Goal: Task Accomplishment & Management: Manage account settings

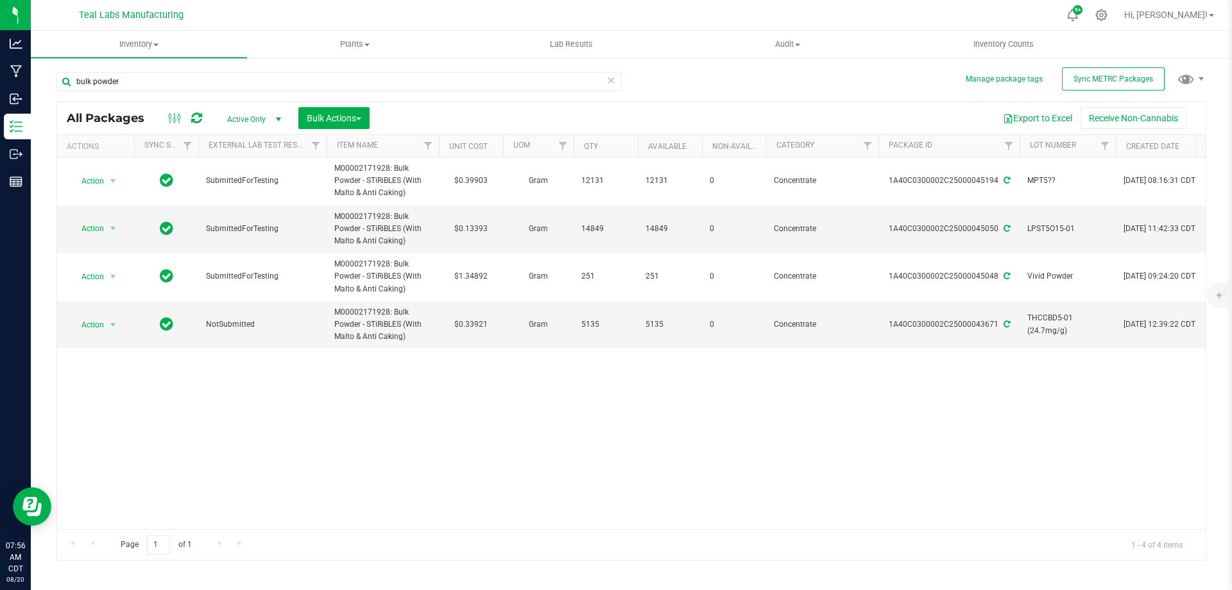
click at [740, 475] on div "Action Action Adjust qty Create package Edit attributes Global inventory Locate…" at bounding box center [631, 343] width 1149 height 372
click at [142, 88] on input "bulk powder" at bounding box center [338, 81] width 565 height 19
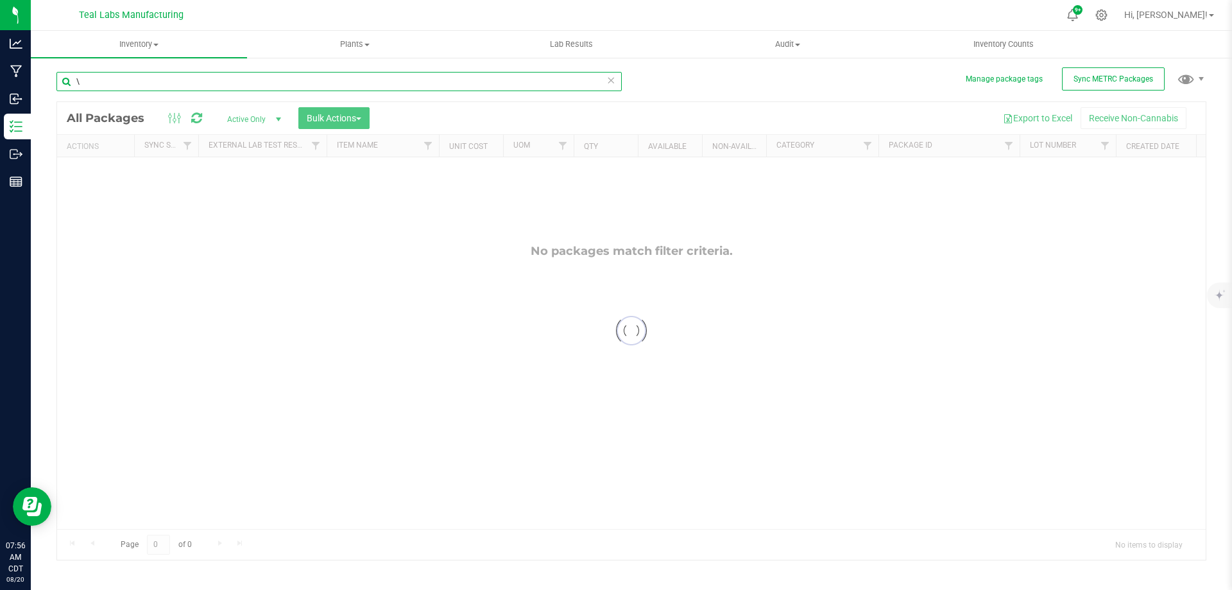
type input "\"
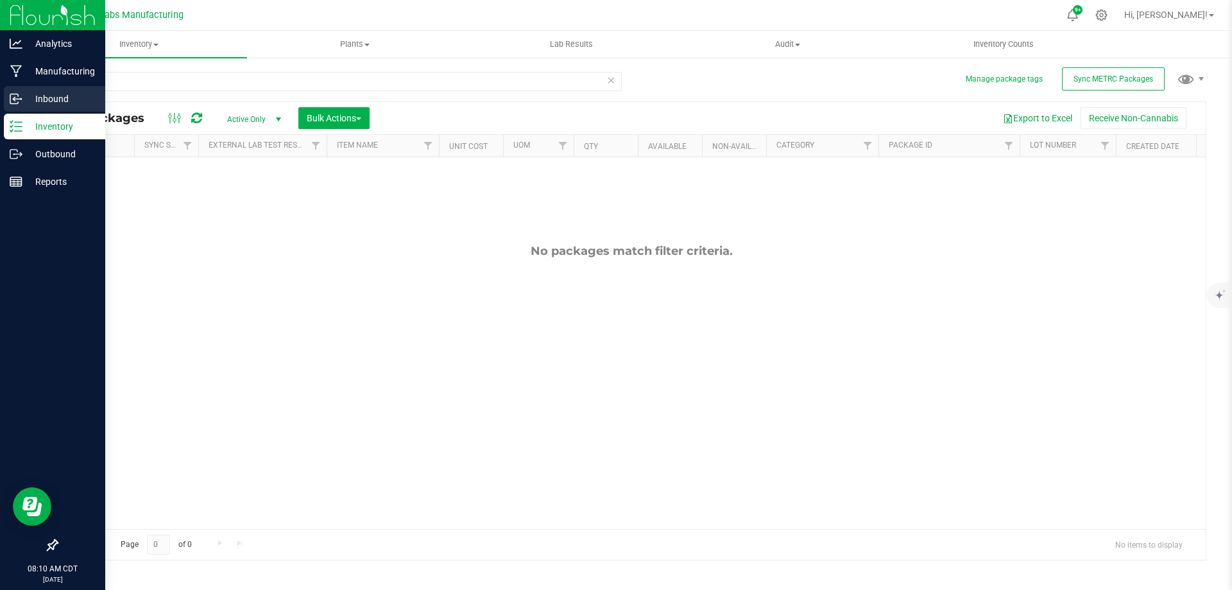
click at [22, 104] on p "Inbound" at bounding box center [60, 98] width 77 height 15
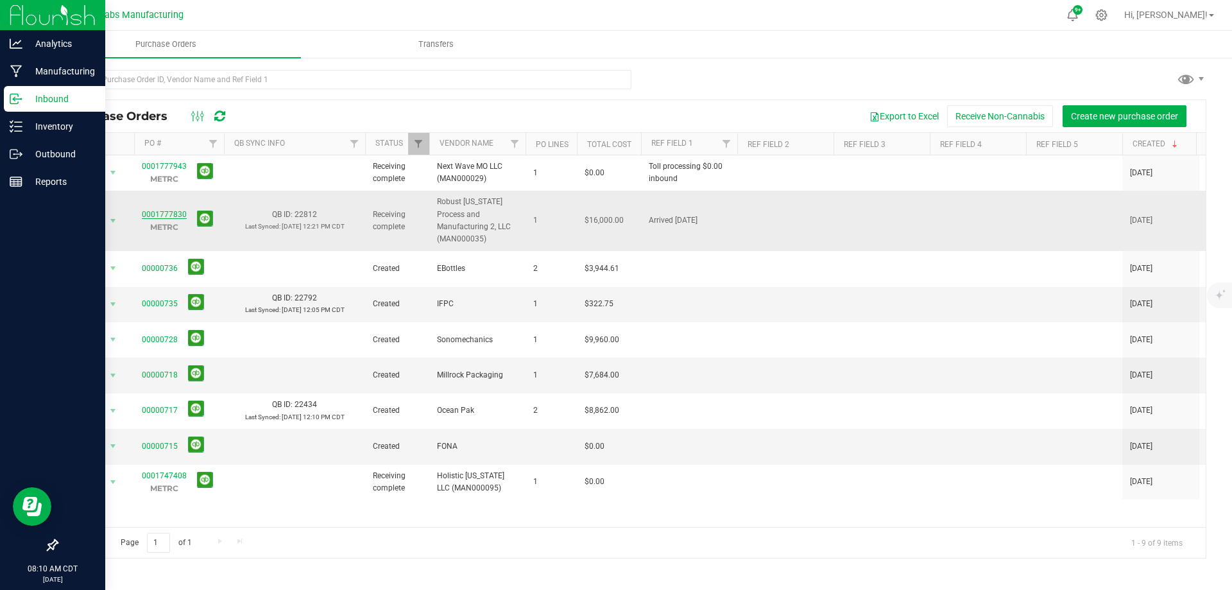
click at [153, 217] on link "0001777830" at bounding box center [164, 214] width 45 height 9
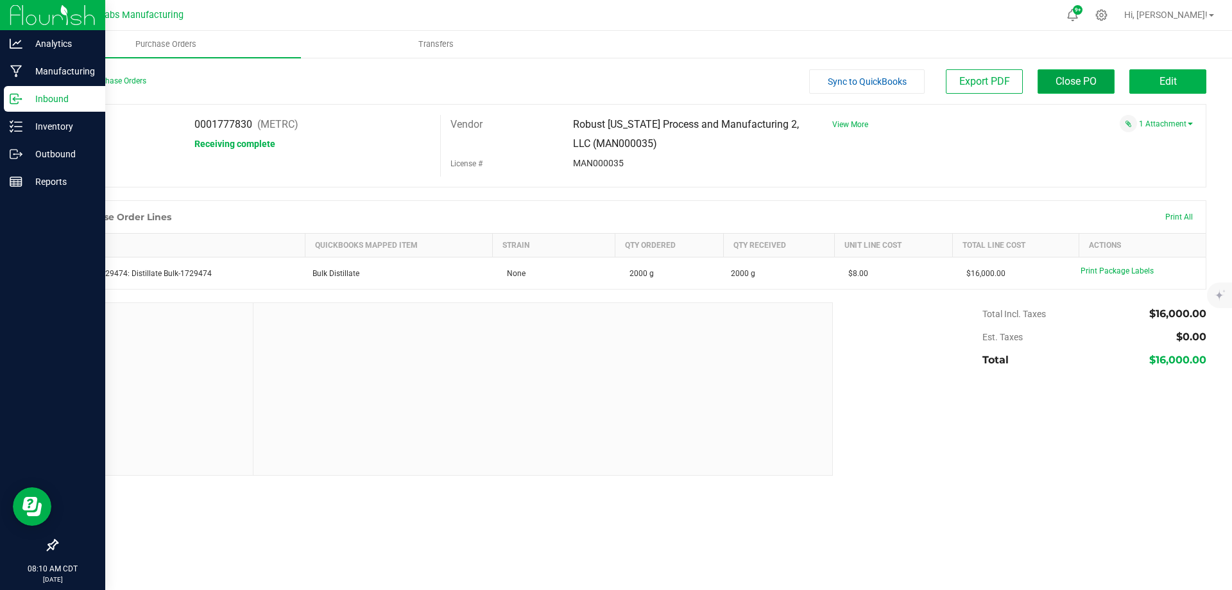
click at [1084, 83] on span "Close PO" at bounding box center [1076, 81] width 41 height 12
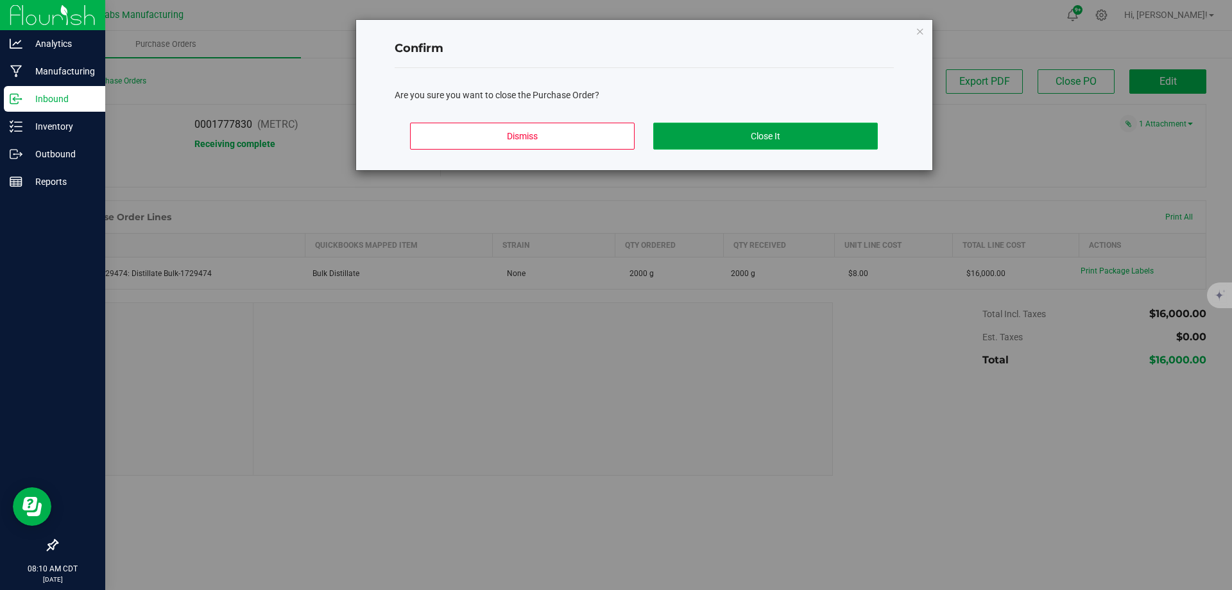
click at [773, 137] on button "Close It" at bounding box center [765, 136] width 225 height 27
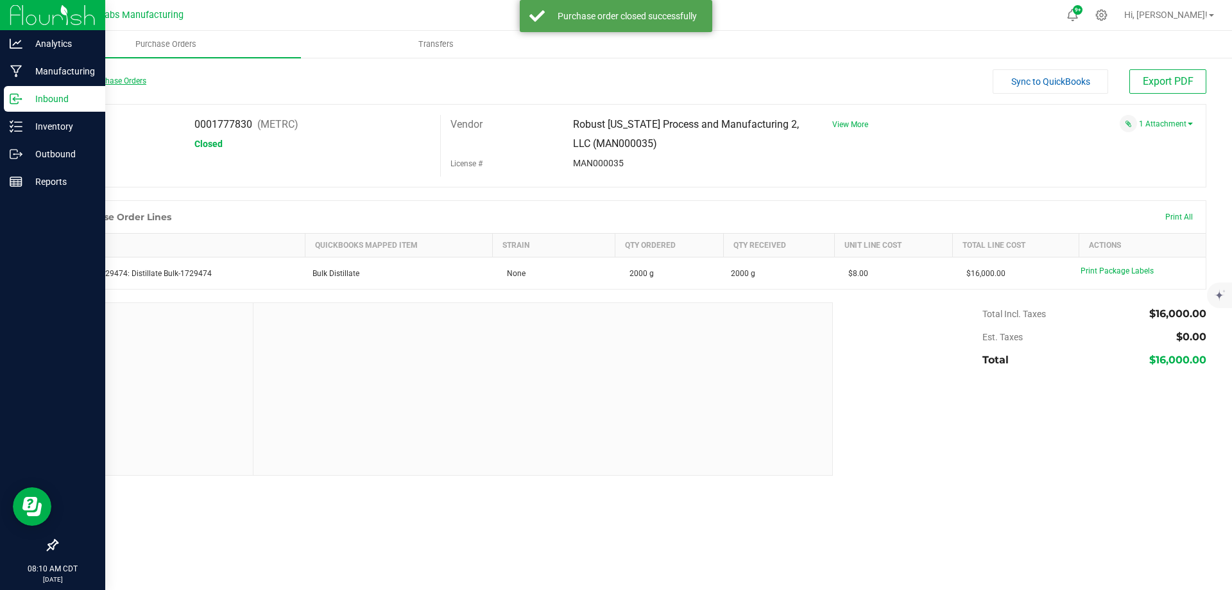
click at [96, 85] on link "Back to Purchase Orders" at bounding box center [101, 80] width 90 height 9
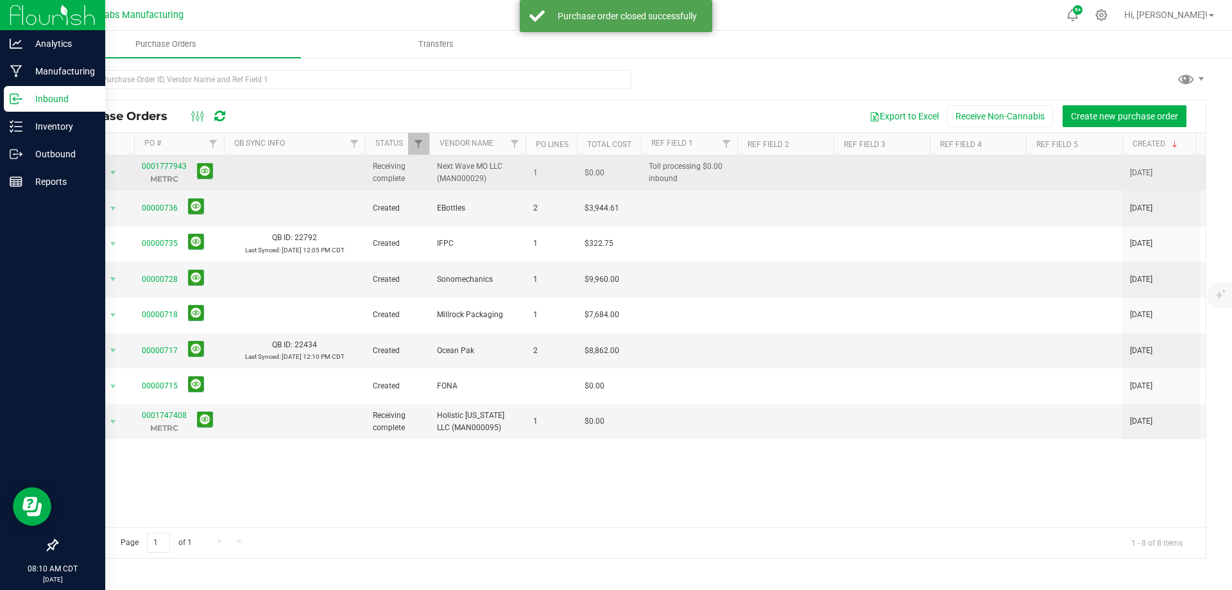
click at [154, 171] on span "0001777943 METRC" at bounding box center [164, 172] width 45 height 24
click at [154, 168] on link "0001777943" at bounding box center [164, 166] width 45 height 9
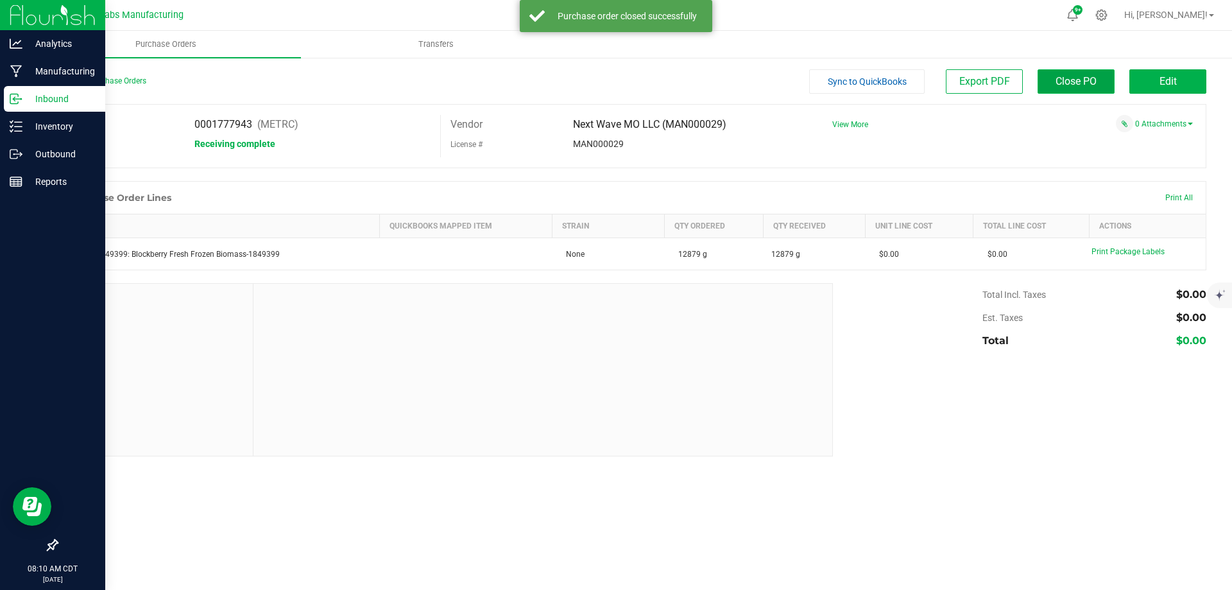
click at [1063, 85] on span "Close PO" at bounding box center [1076, 81] width 41 height 12
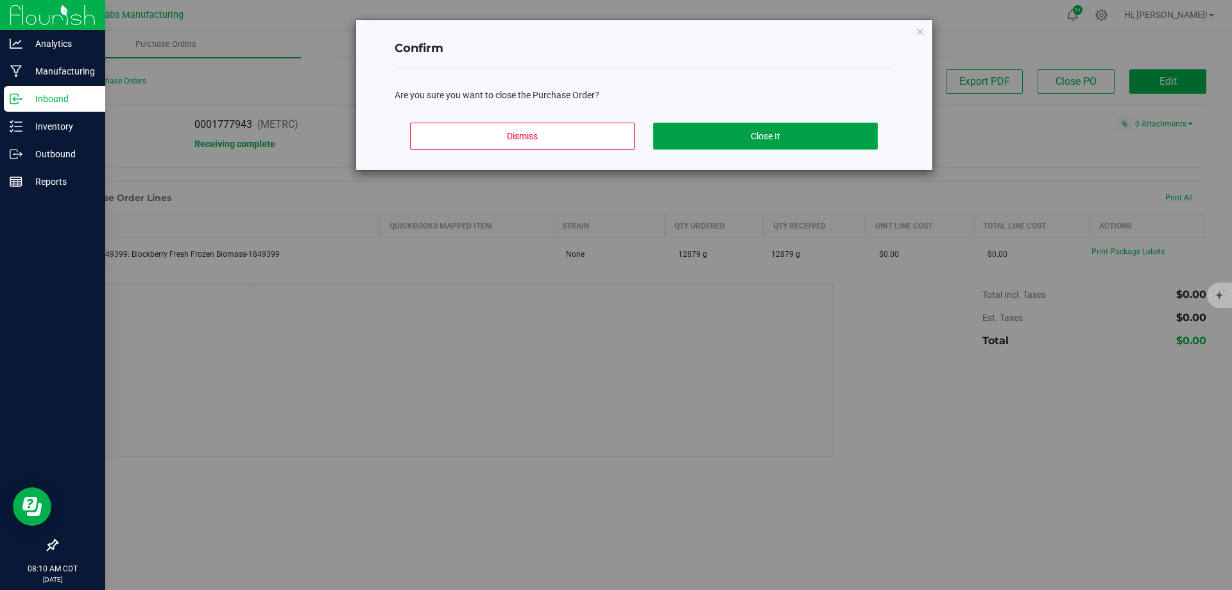
click at [729, 131] on button "Close It" at bounding box center [765, 136] width 225 height 27
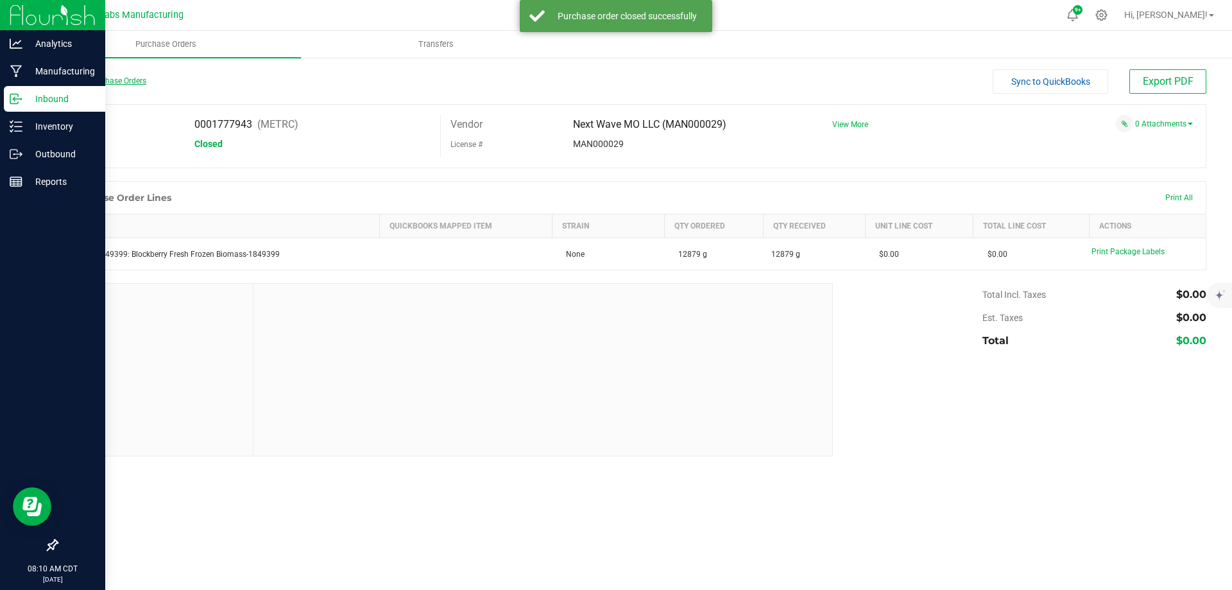
click at [117, 82] on link "Back to Purchase Orders" at bounding box center [101, 80] width 90 height 9
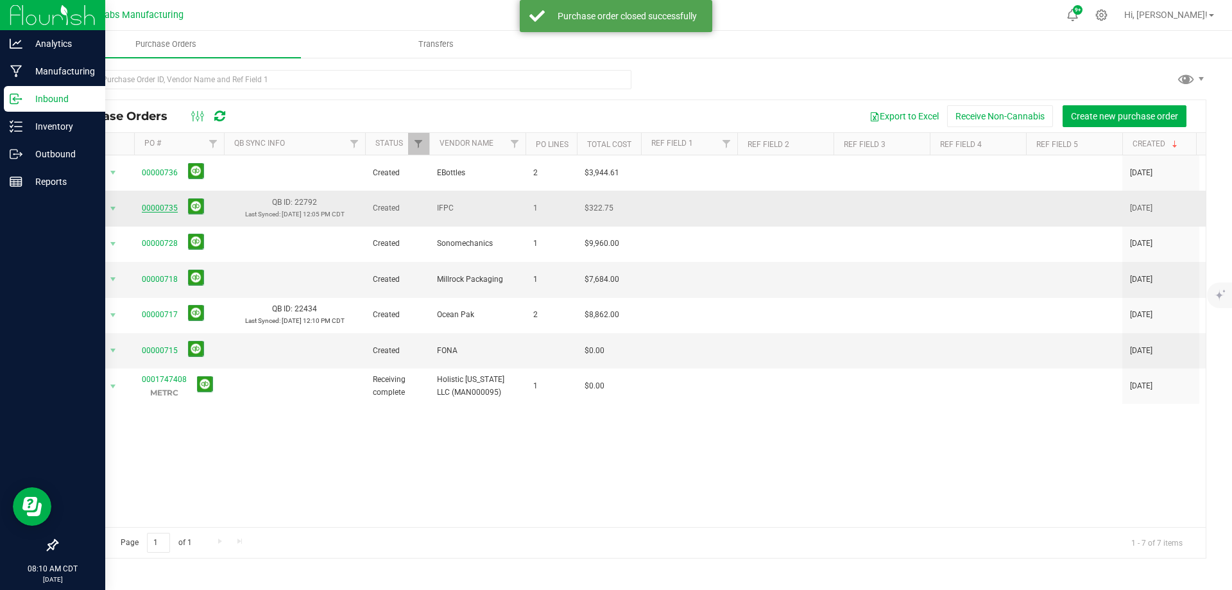
click at [161, 203] on link "00000735" at bounding box center [160, 207] width 36 height 9
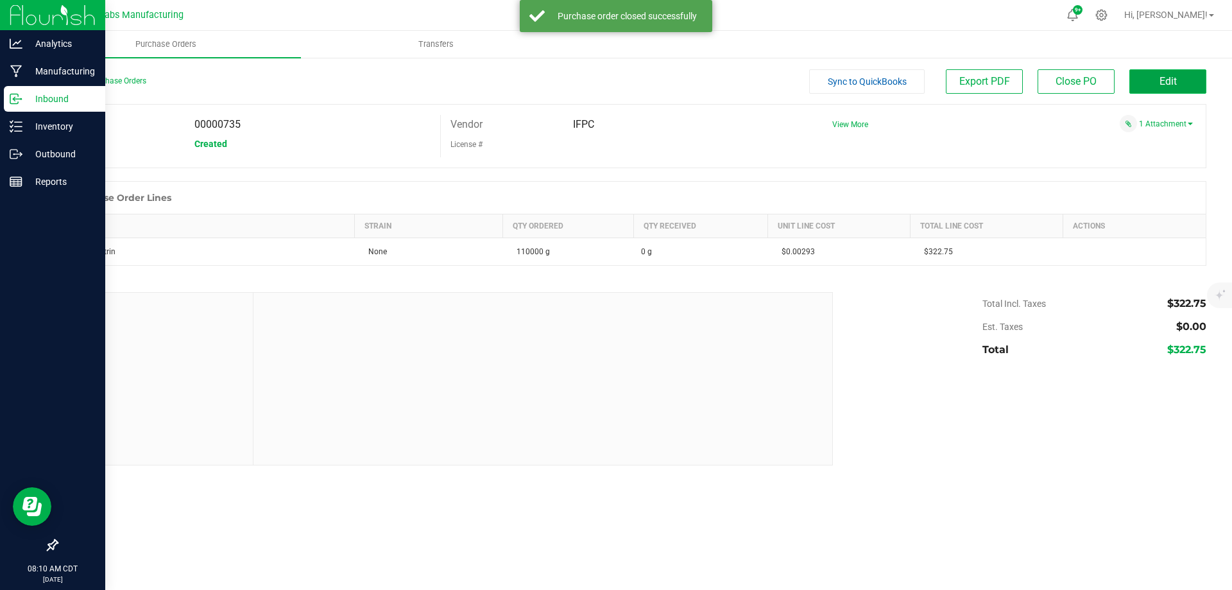
click at [1169, 86] on span "Edit" at bounding box center [1168, 81] width 17 height 12
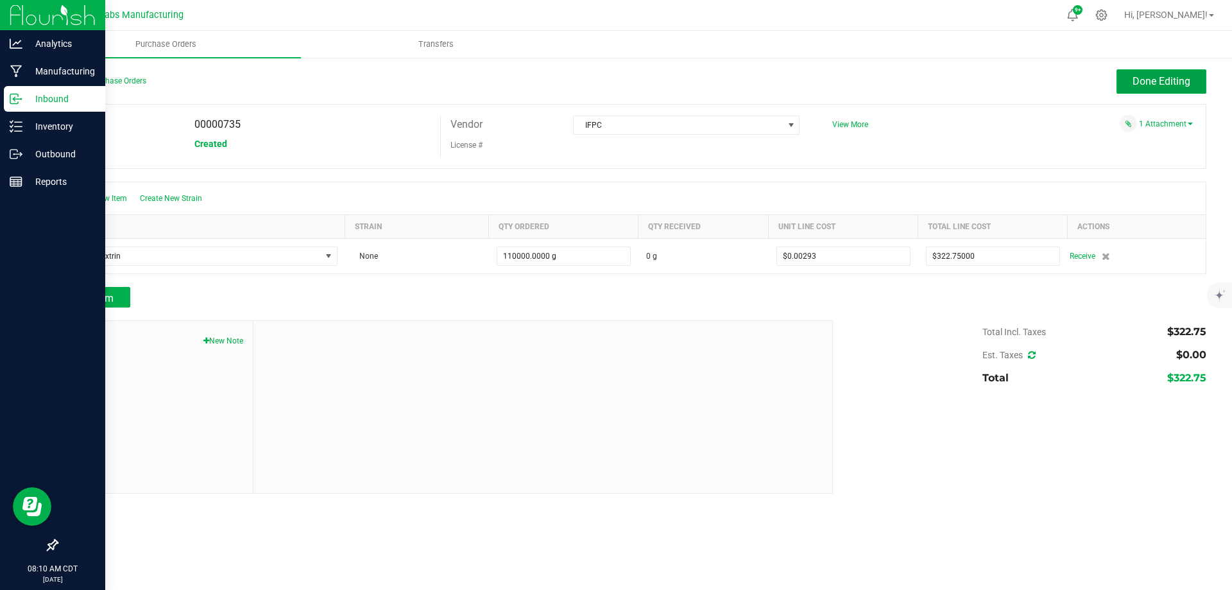
drag, startPoint x: 1157, startPoint y: 76, endPoint x: 903, endPoint y: 107, distance: 256.0
click at [903, 107] on div "Back to Purchase Orders Done Editing PO 00000735 Status Created Vendor IFPC Lic…" at bounding box center [631, 281] width 1150 height 424
click at [835, 117] on span "View More" at bounding box center [850, 124] width 36 height 19
click at [843, 123] on span "View More" at bounding box center [850, 124] width 36 height 9
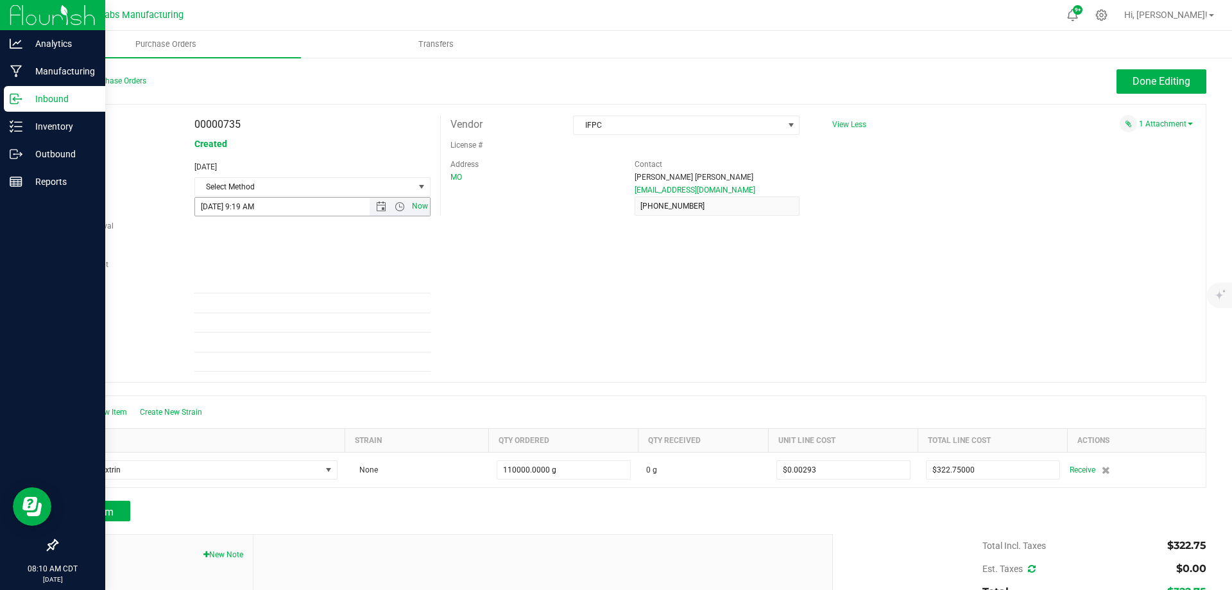
click at [415, 209] on span "Now" at bounding box center [420, 206] width 22 height 19
type input "[DATE] 8:10 AM"
click at [329, 197] on span "[DATE] 8:10 AM Now" at bounding box center [312, 206] width 236 height 19
click at [334, 189] on span "Select Method" at bounding box center [304, 187] width 219 height 18
click at [233, 287] on li "Local Delivery" at bounding box center [310, 284] width 232 height 19
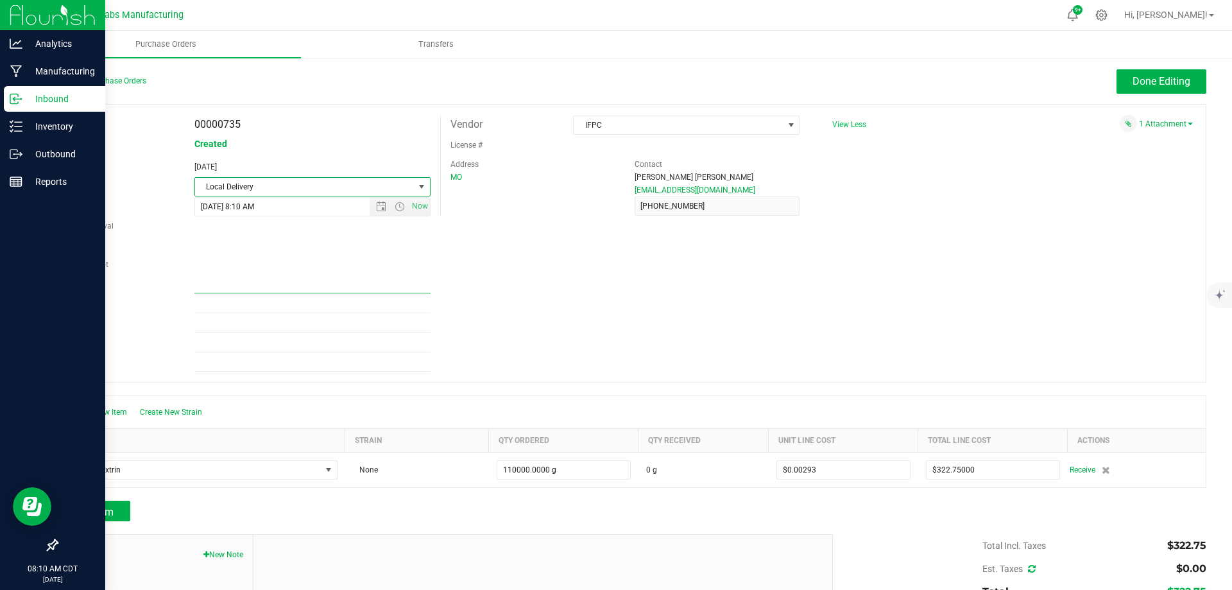
click at [251, 290] on input "Ref Field 1" at bounding box center [312, 283] width 236 height 19
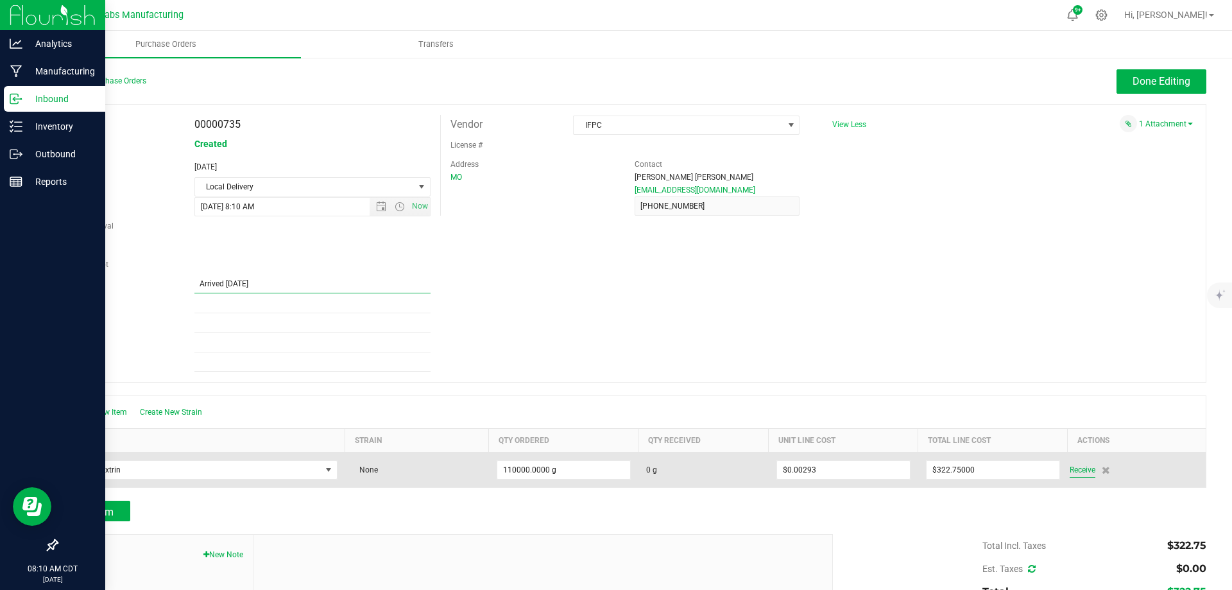
type input "Arrived [DATE]"
click at [1070, 471] on span "Receive" at bounding box center [1083, 469] width 26 height 15
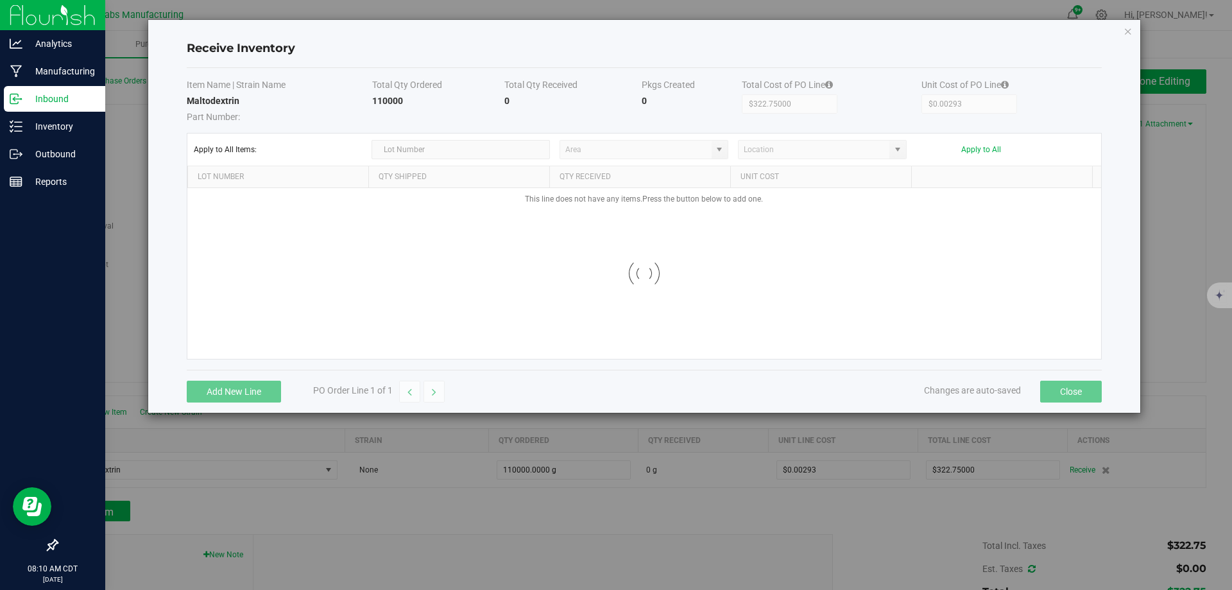
type input "Shipping and Receiving"
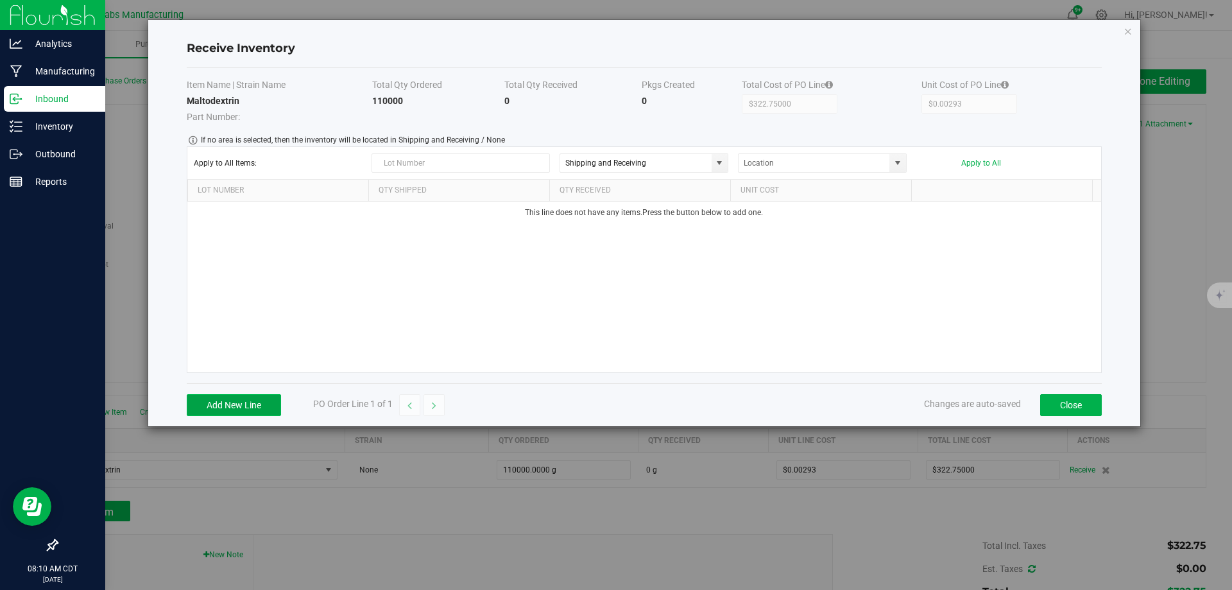
click at [250, 398] on button "Add New Line" at bounding box center [234, 405] width 94 height 22
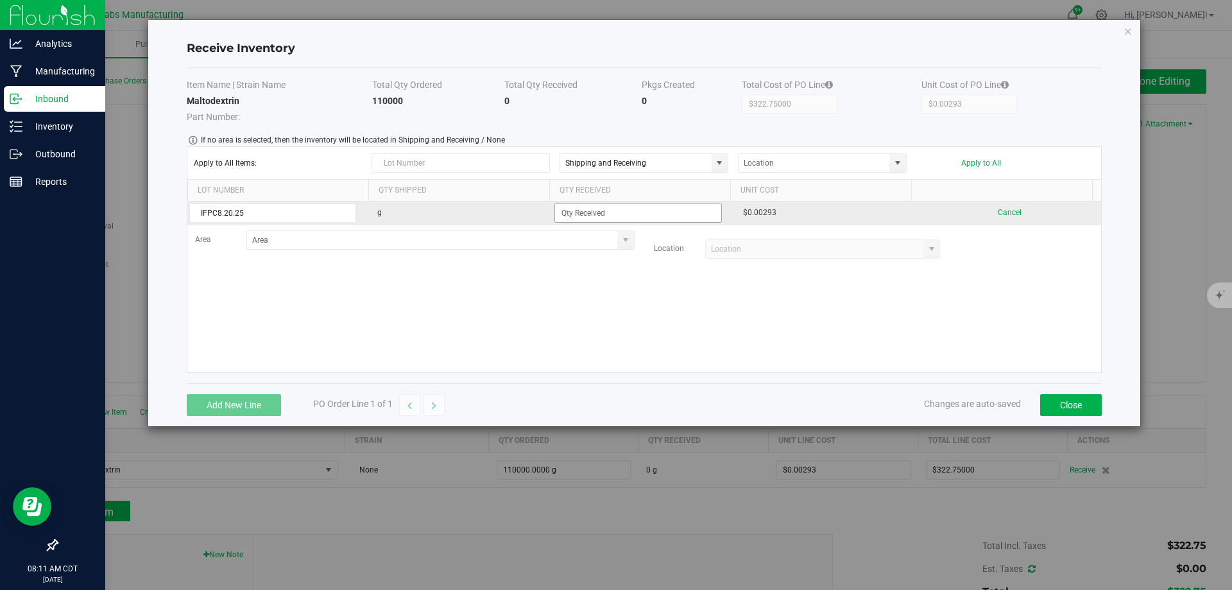
type input "IFPC8.20.25"
click at [601, 209] on input at bounding box center [638, 213] width 166 height 18
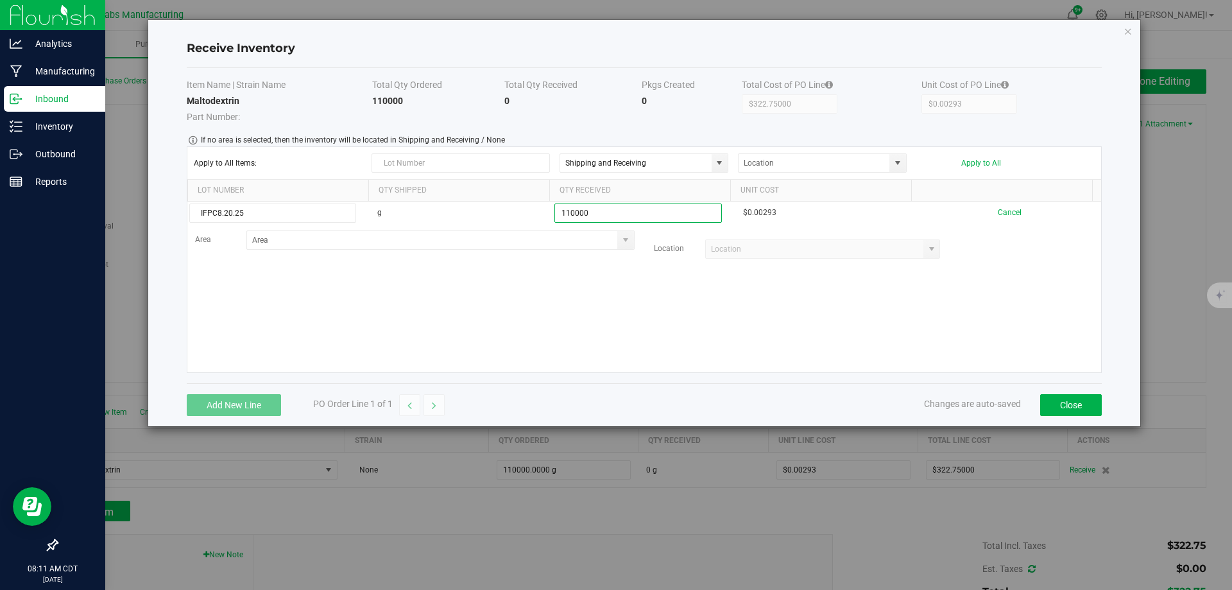
type input "110000.0000 g"
click at [855, 283] on kendo-grid-list "IFPC8.20.25 g 110000.0000 g $0.00293 Cancel Area Location" at bounding box center [644, 286] width 914 height 171
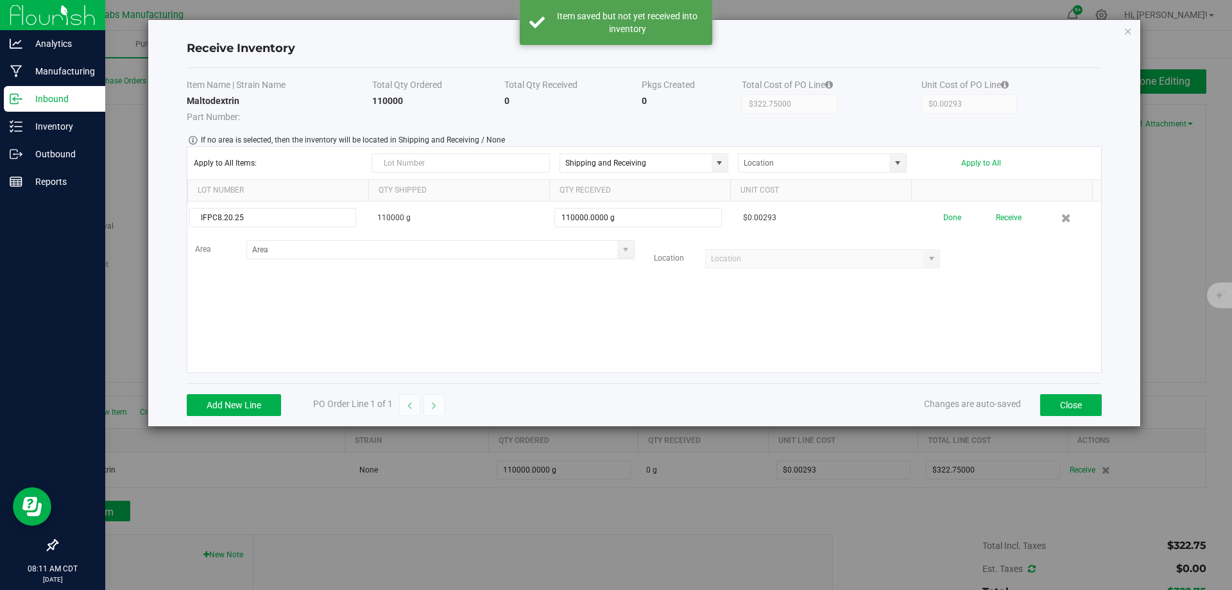
click at [996, 220] on button "Receive" at bounding box center [1009, 218] width 26 height 22
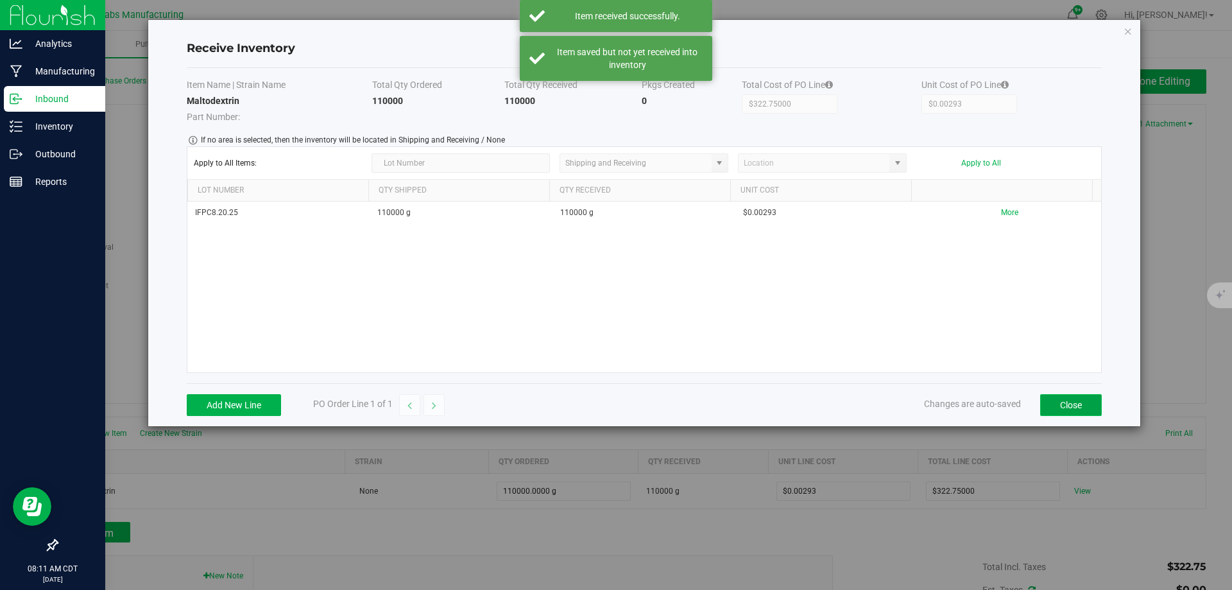
click at [1069, 406] on button "Close" at bounding box center [1071, 405] width 62 height 22
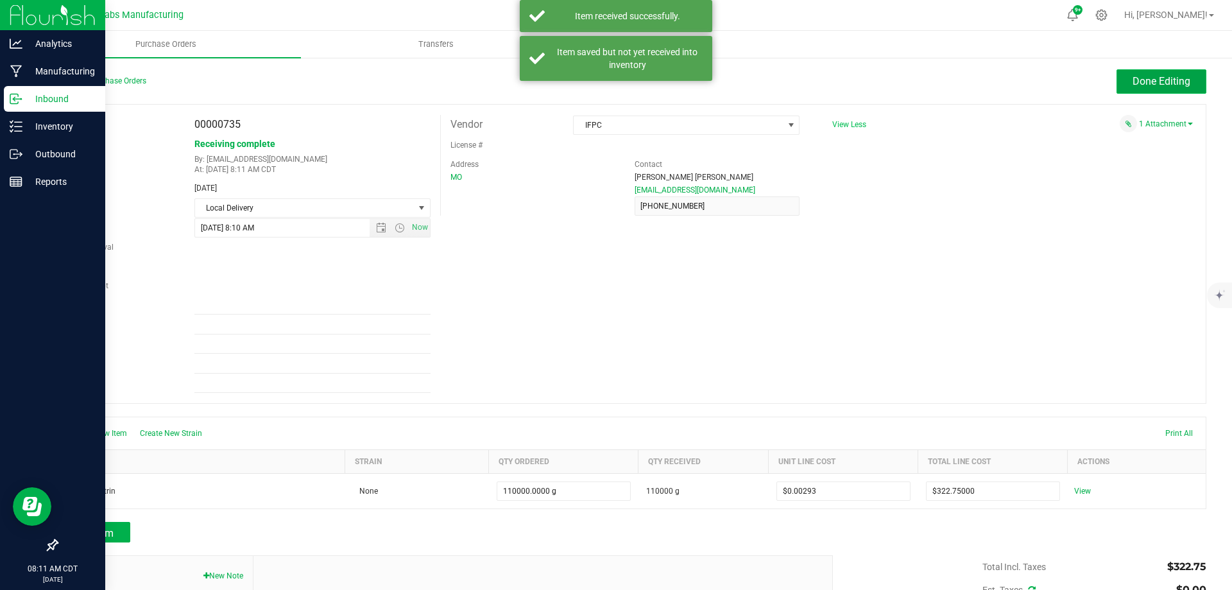
click at [1140, 76] on span "Done Editing" at bounding box center [1162, 81] width 58 height 12
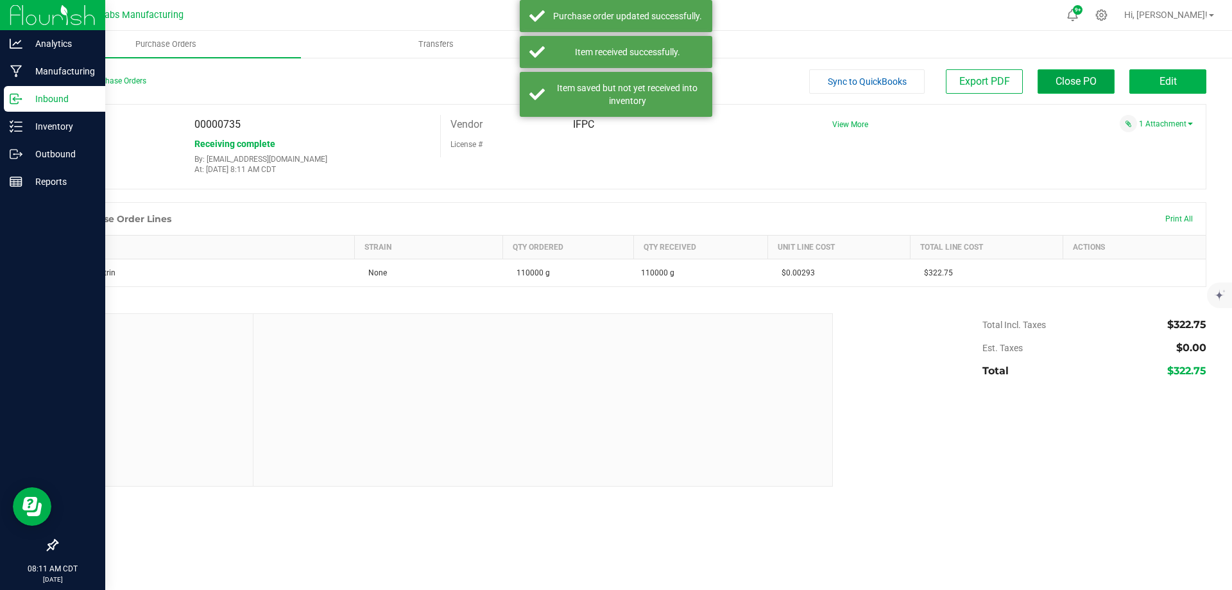
click at [1086, 83] on span "Close PO" at bounding box center [1076, 81] width 41 height 12
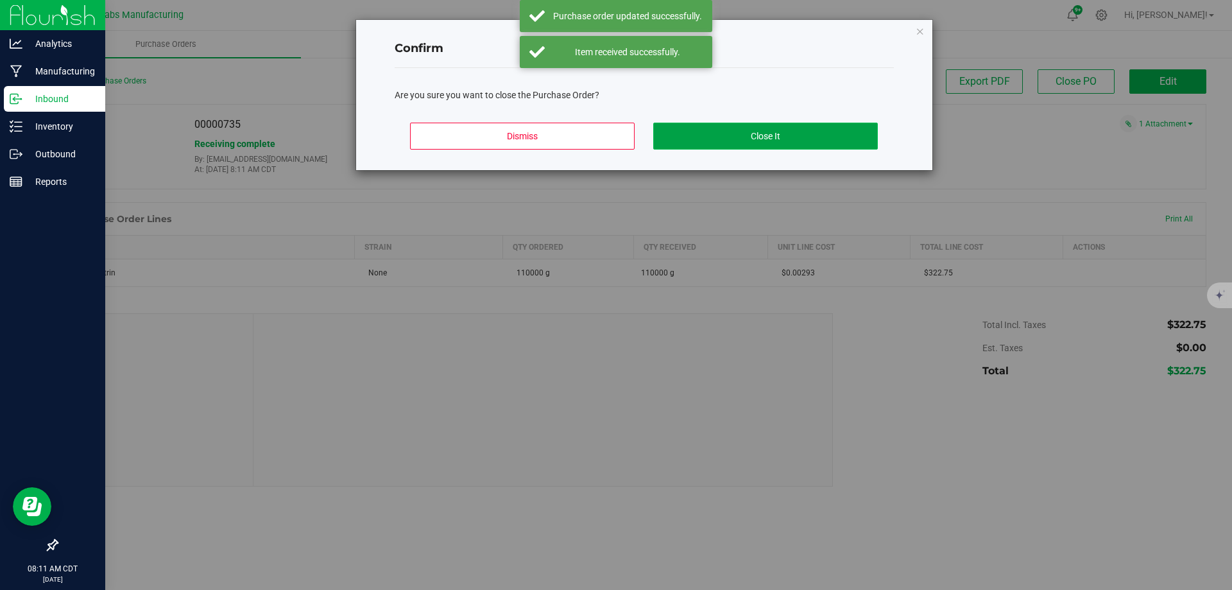
click at [798, 143] on button "Close It" at bounding box center [765, 136] width 225 height 27
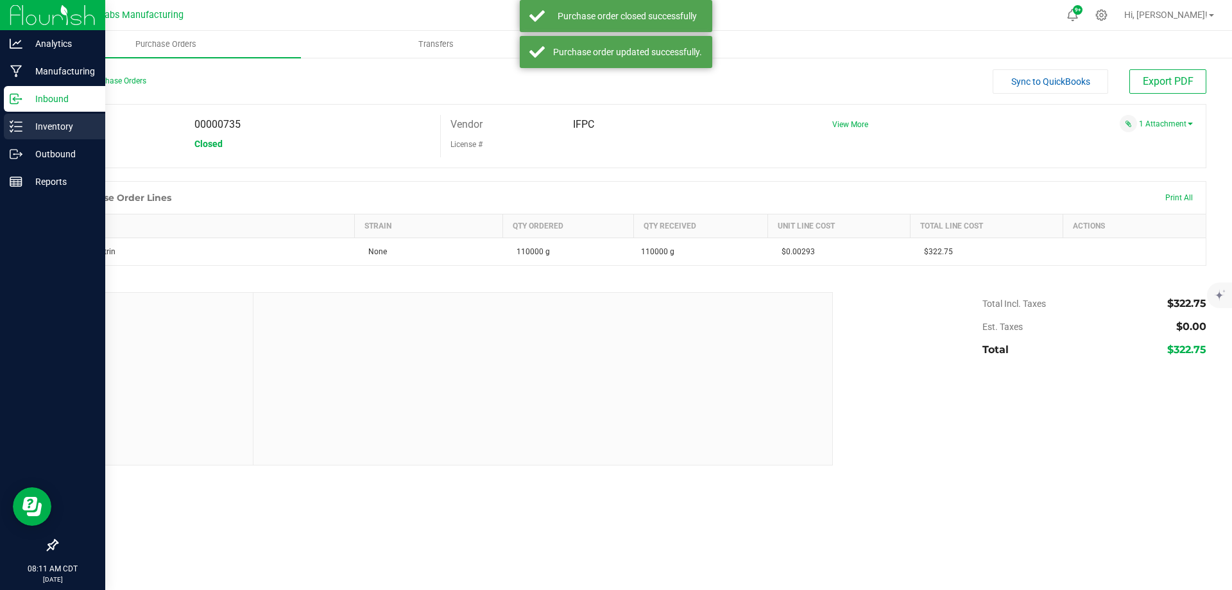
click at [42, 133] on p "Inventory" at bounding box center [60, 126] width 77 height 15
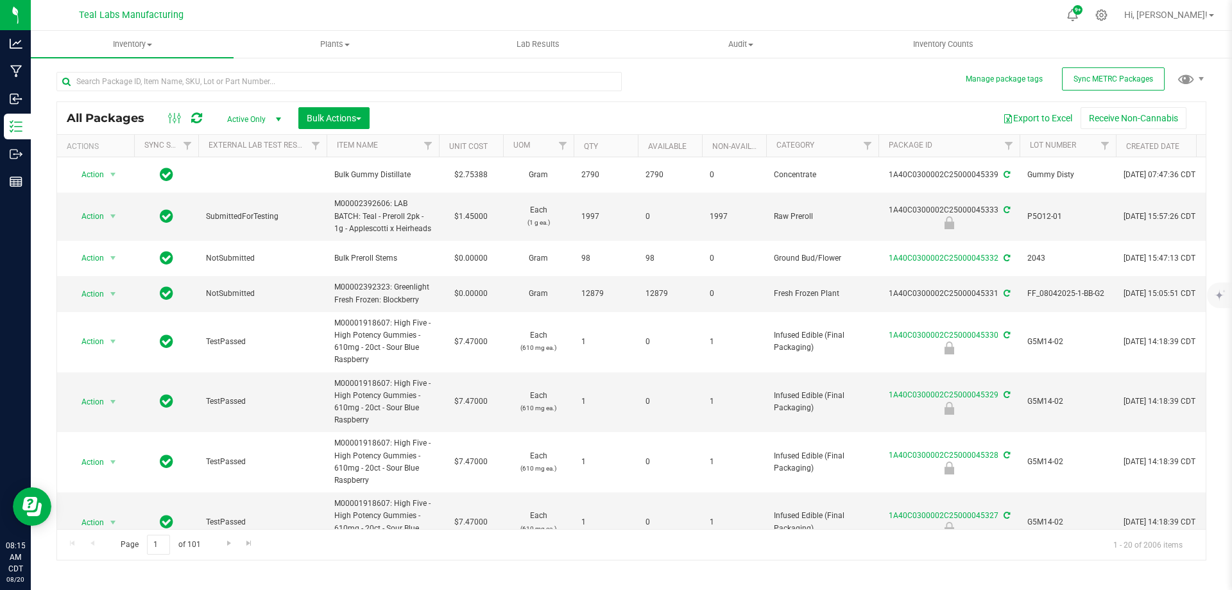
click at [846, 110] on div "Export to Excel Receive Non-Cannabis" at bounding box center [787, 118] width 817 height 22
click at [714, 99] on div "All Packages Active Only Active Only Lab Samples Locked All External Internal B…" at bounding box center [631, 310] width 1150 height 501
click at [341, 94] on div at bounding box center [338, 87] width 565 height 30
click at [340, 89] on input "text" at bounding box center [338, 81] width 565 height 19
type input "strawberry cough"
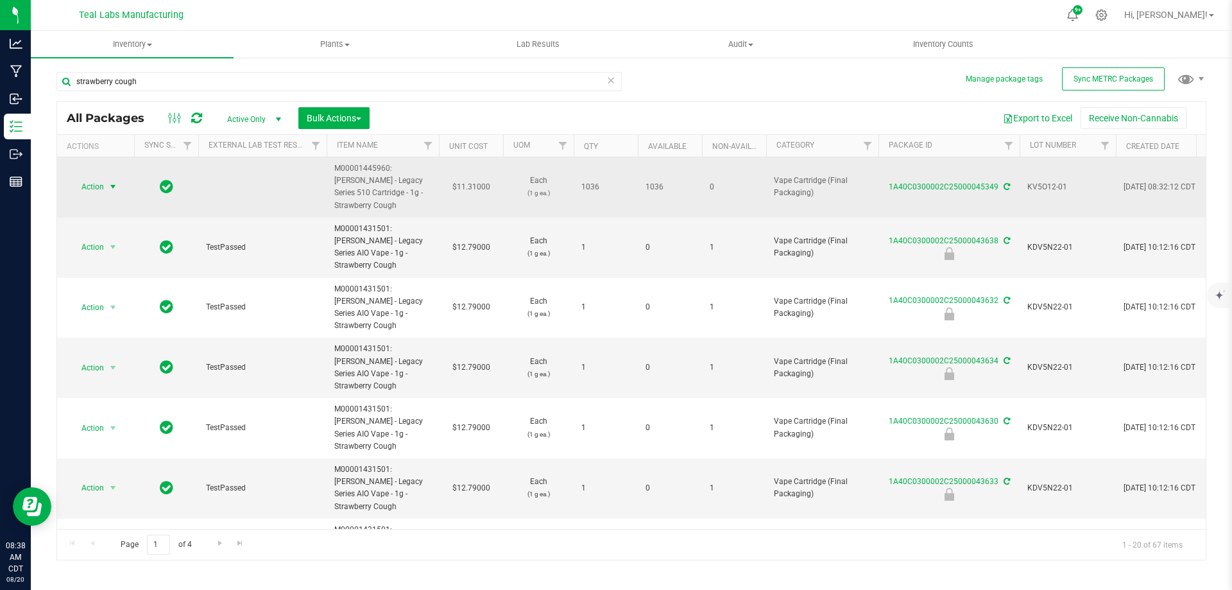
click at [102, 182] on span "Action" at bounding box center [87, 187] width 35 height 18
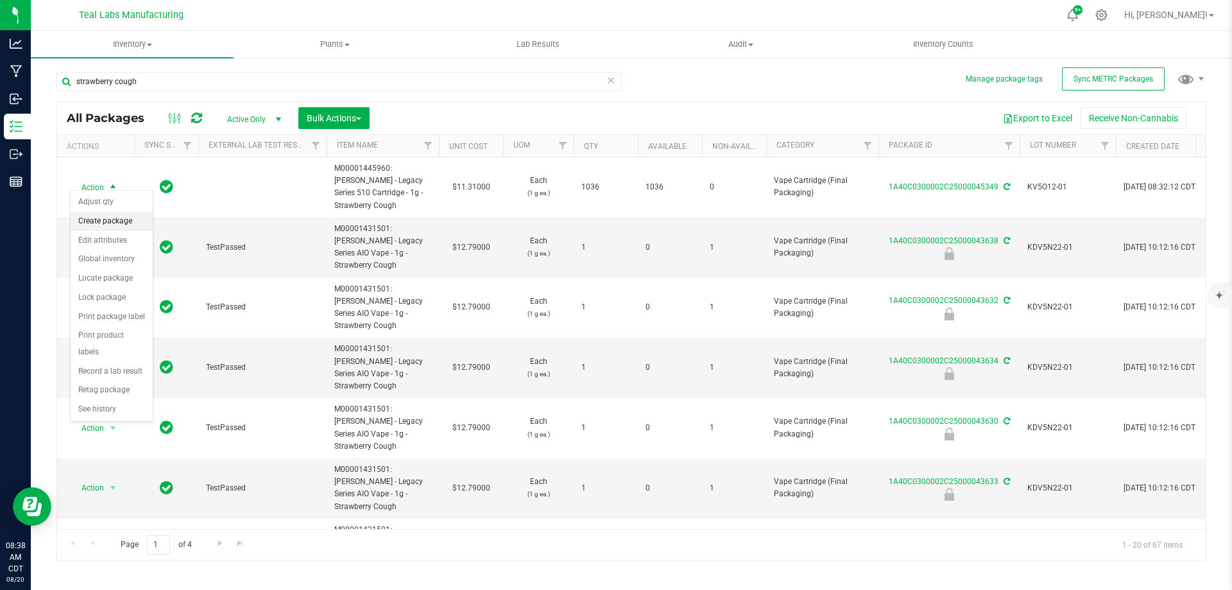
click at [92, 215] on li "Create package" at bounding box center [112, 221] width 82 height 19
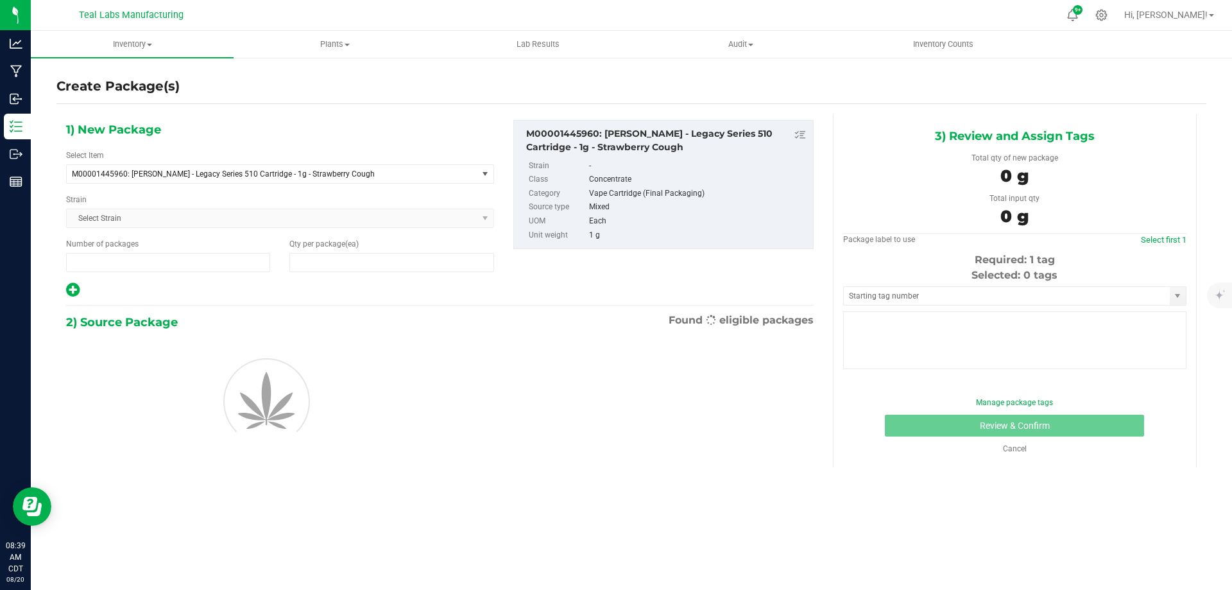
type input "1"
type input "0"
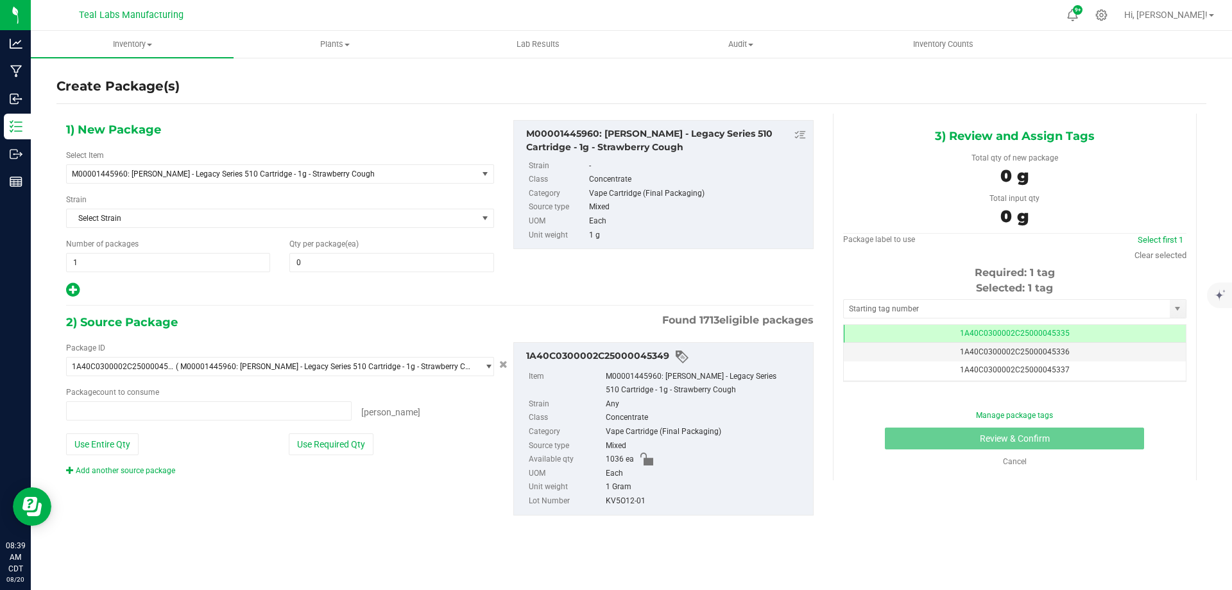
type input "0 ea"
click at [224, 261] on span "1 1" at bounding box center [168, 262] width 204 height 19
click at [224, 261] on input "1" at bounding box center [168, 262] width 203 height 18
type input "51"
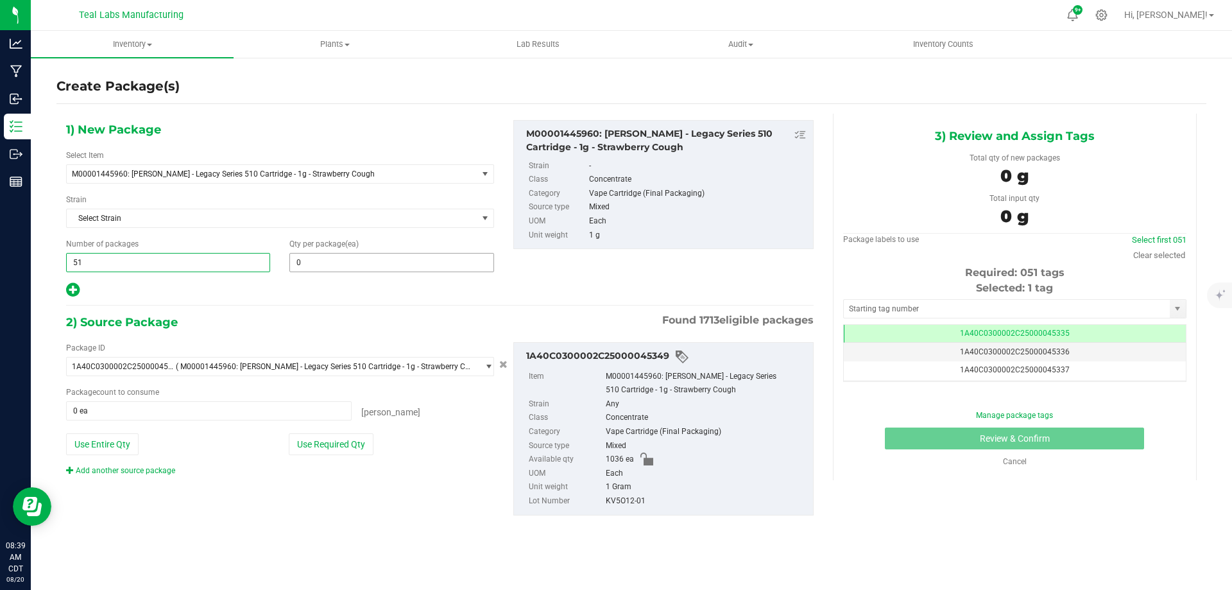
type input "51"
click at [353, 264] on span at bounding box center [391, 262] width 204 height 19
click at [353, 264] on input "text" at bounding box center [391, 262] width 203 height 18
type input "20"
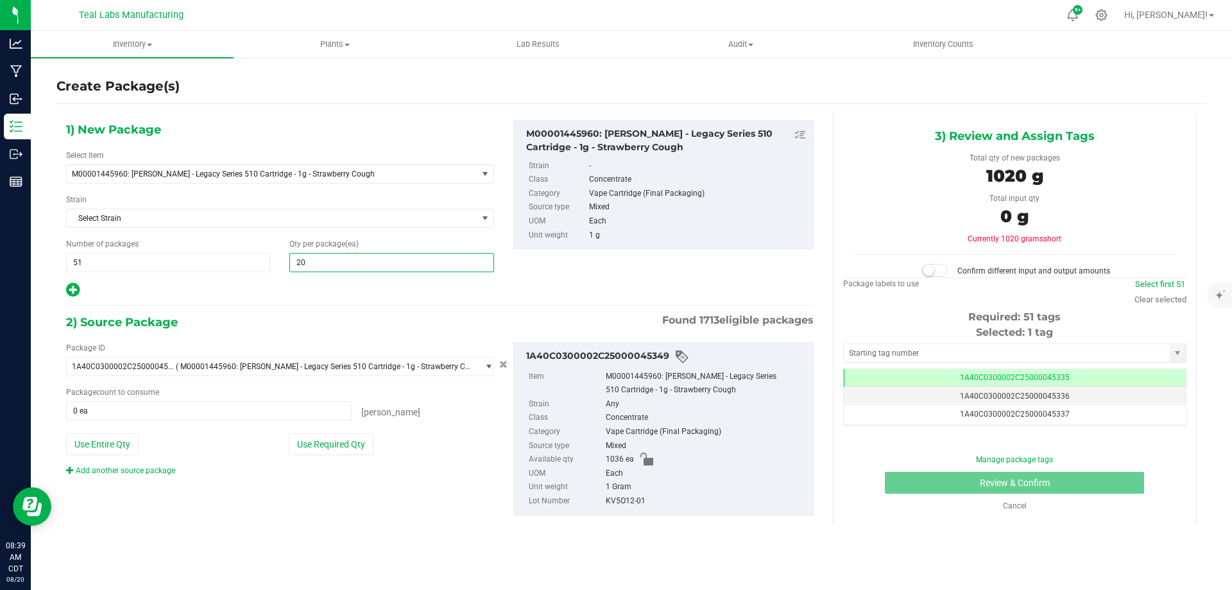
type input "20"
click at [286, 283] on div at bounding box center [280, 290] width 428 height 17
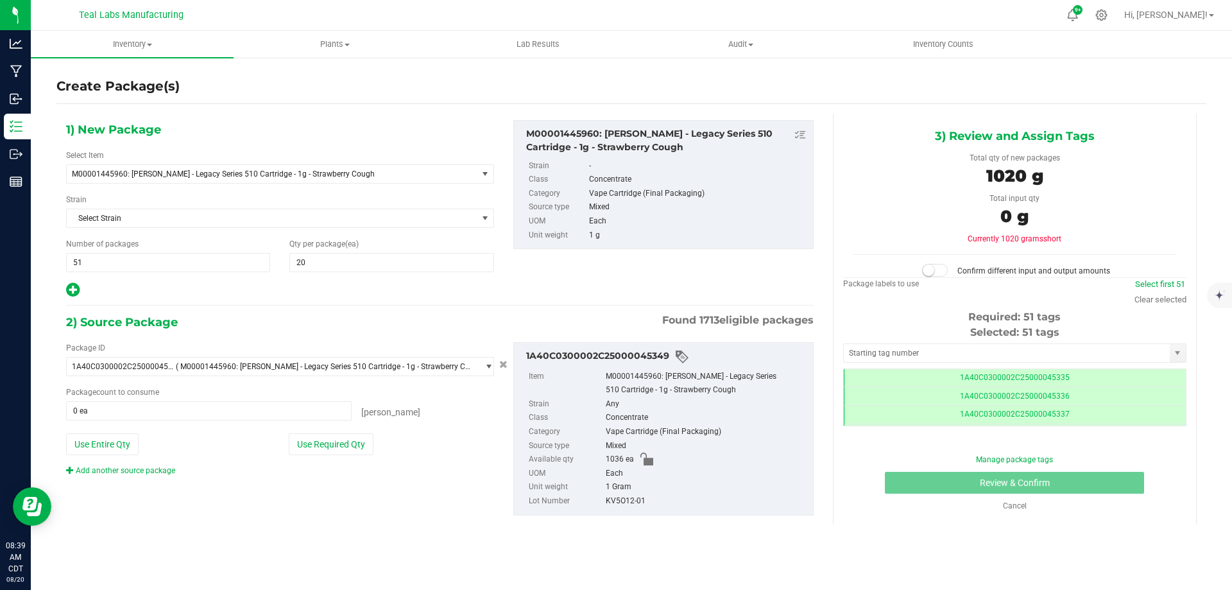
scroll to position [0, -1]
click at [327, 437] on button "Use Required Qty" at bounding box center [331, 444] width 85 height 22
type input "1020 ea"
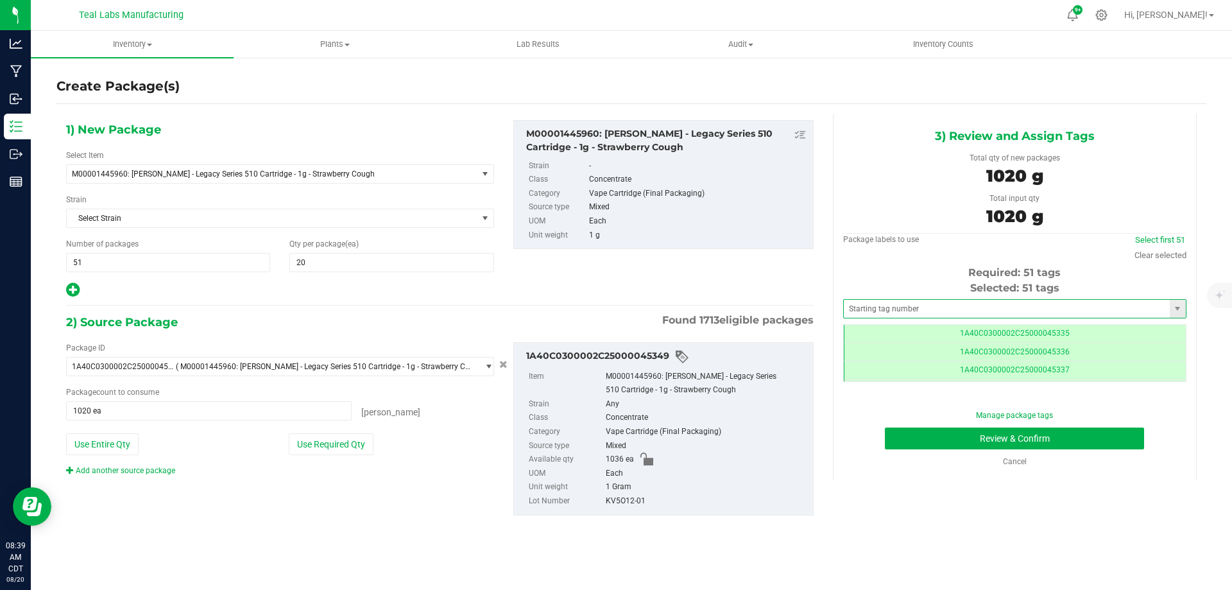
click at [949, 318] on span at bounding box center [1014, 308] width 343 height 19
click at [951, 309] on input "text" at bounding box center [1007, 309] width 326 height 18
click at [948, 329] on li "1A40C0300002C25000045350" at bounding box center [1015, 330] width 342 height 19
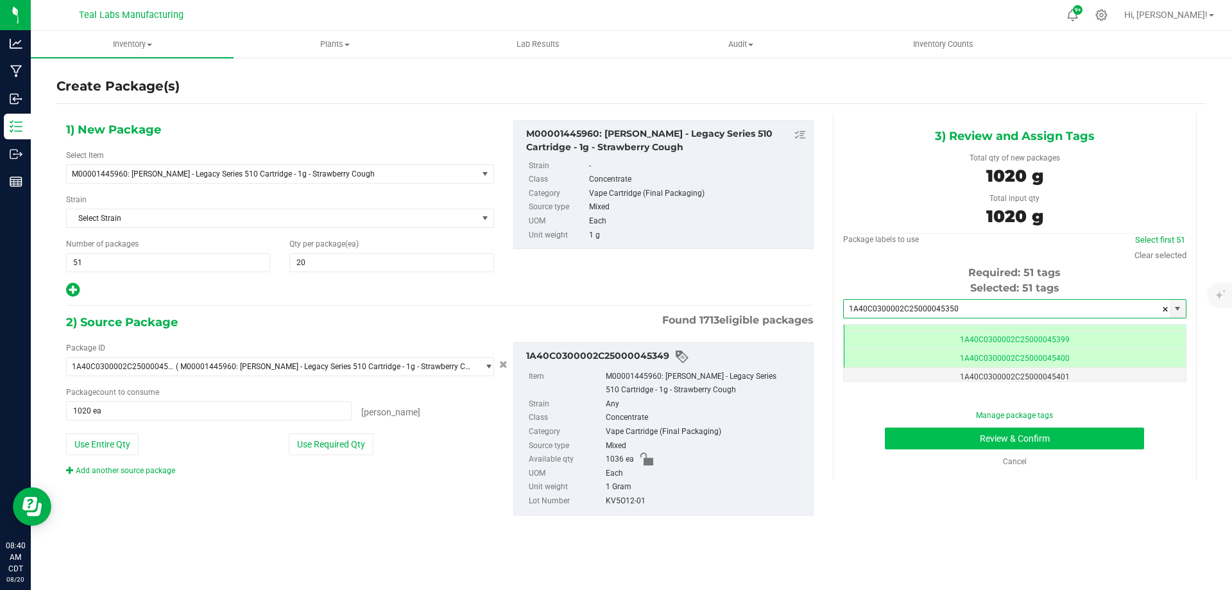
type input "1A40C0300002C25000045350"
click at [1041, 431] on button "Review & Confirm" at bounding box center [1014, 438] width 259 height 22
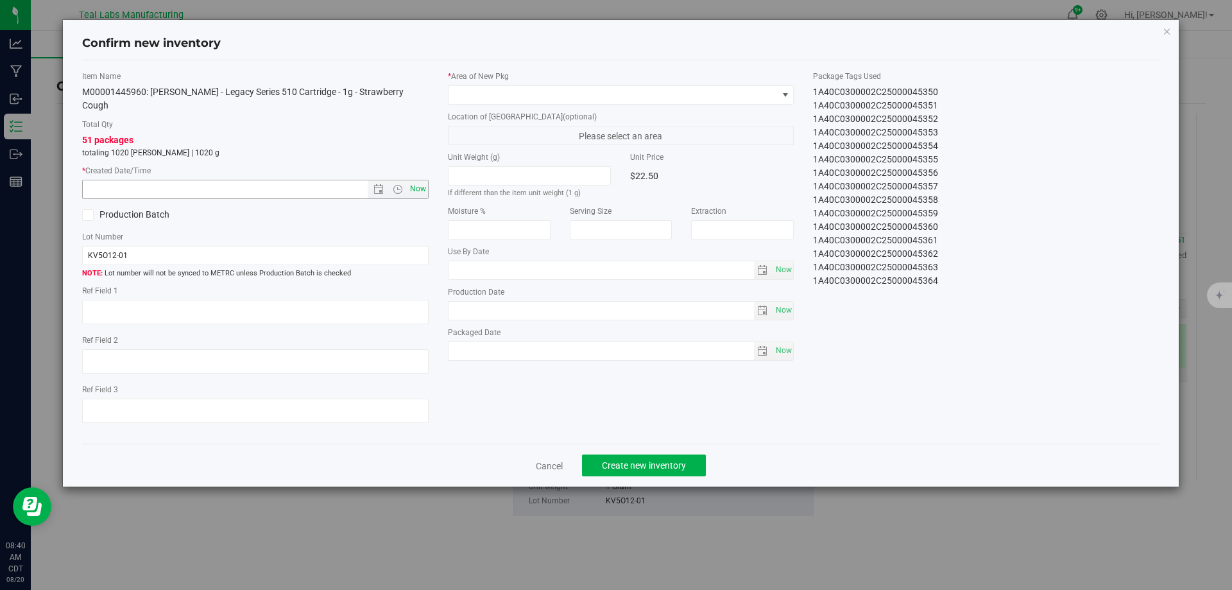
click at [416, 180] on span "Now" at bounding box center [418, 189] width 22 height 19
type input "[DATE] 8:40 AM"
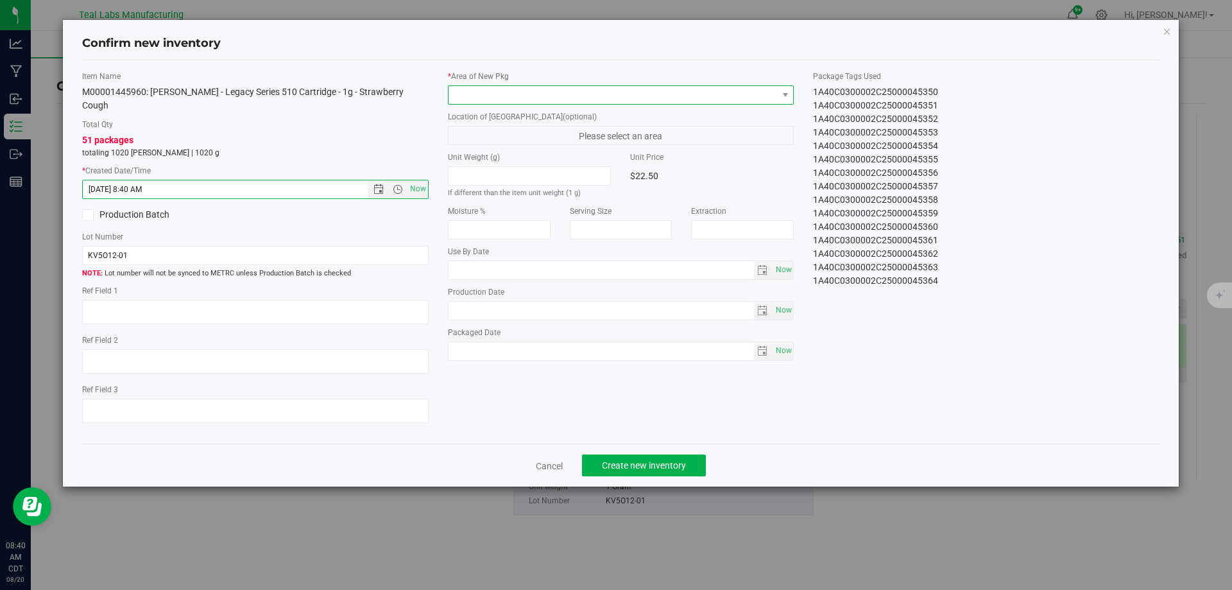
click at [525, 103] on span at bounding box center [613, 95] width 329 height 18
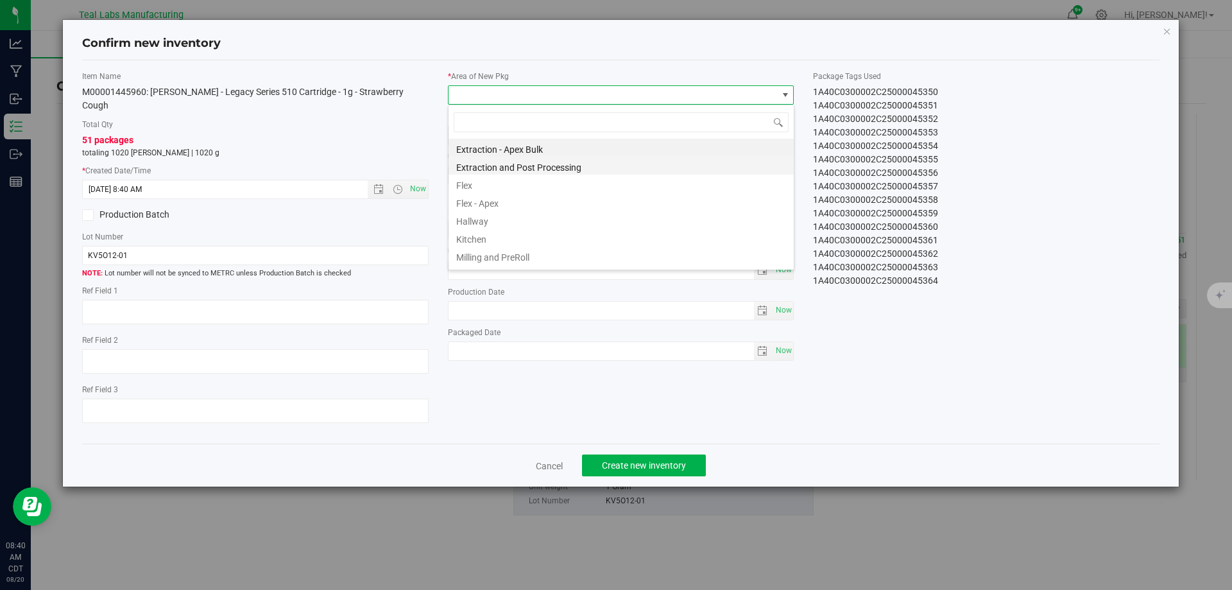
scroll to position [64, 0]
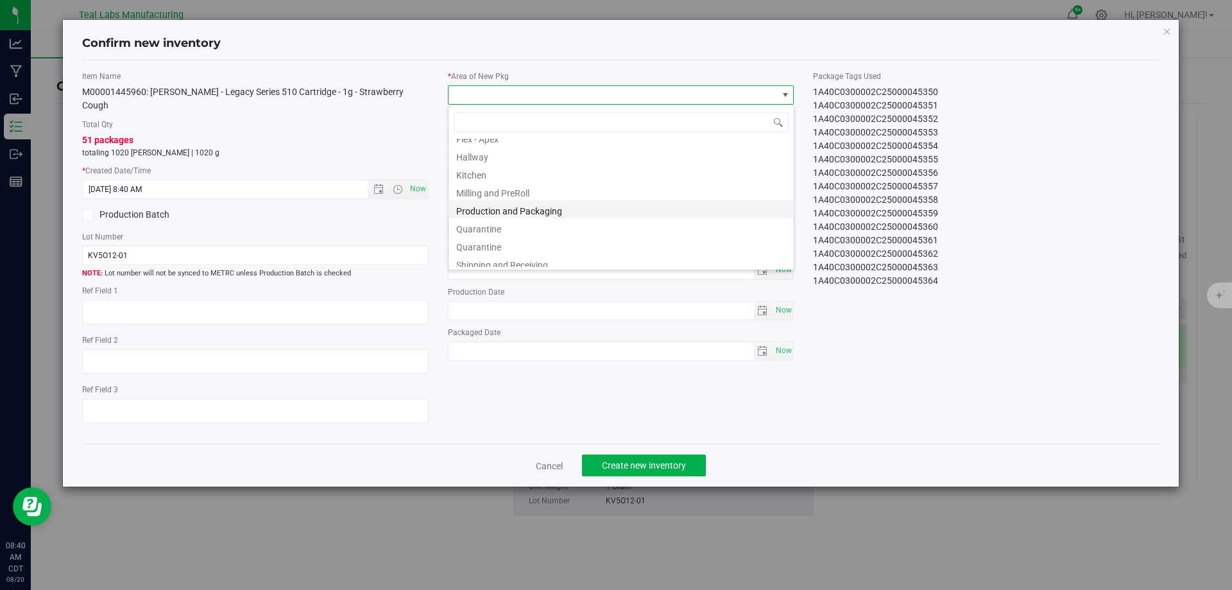
click at [547, 209] on li "Production and Packaging" at bounding box center [621, 209] width 345 height 18
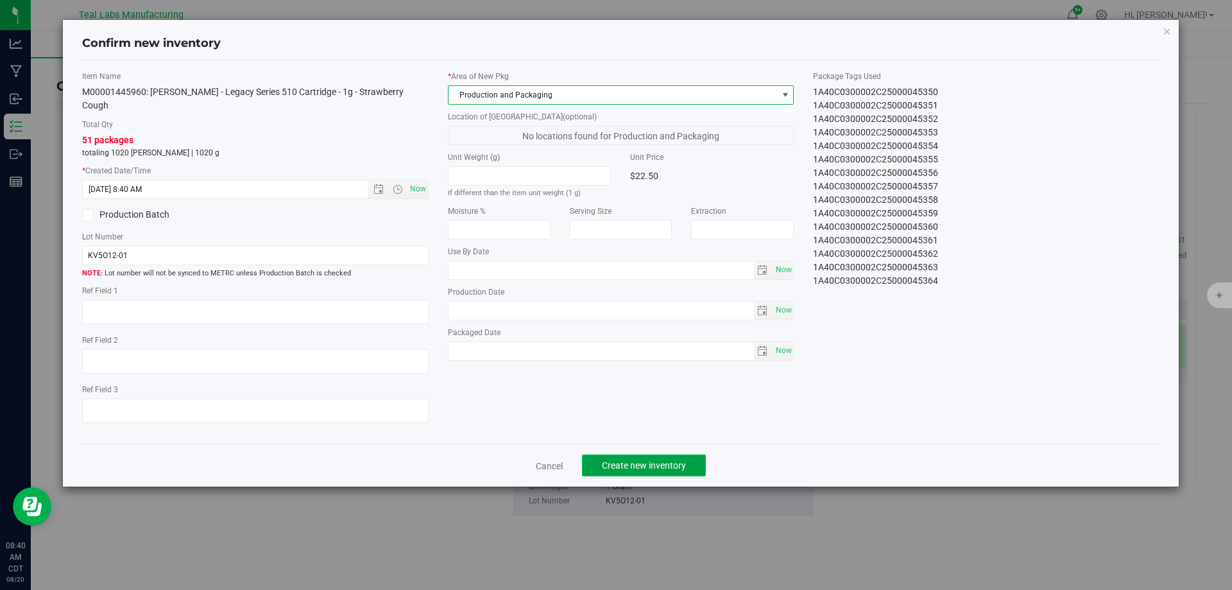
click at [674, 460] on span "Create new inventory" at bounding box center [644, 465] width 84 height 10
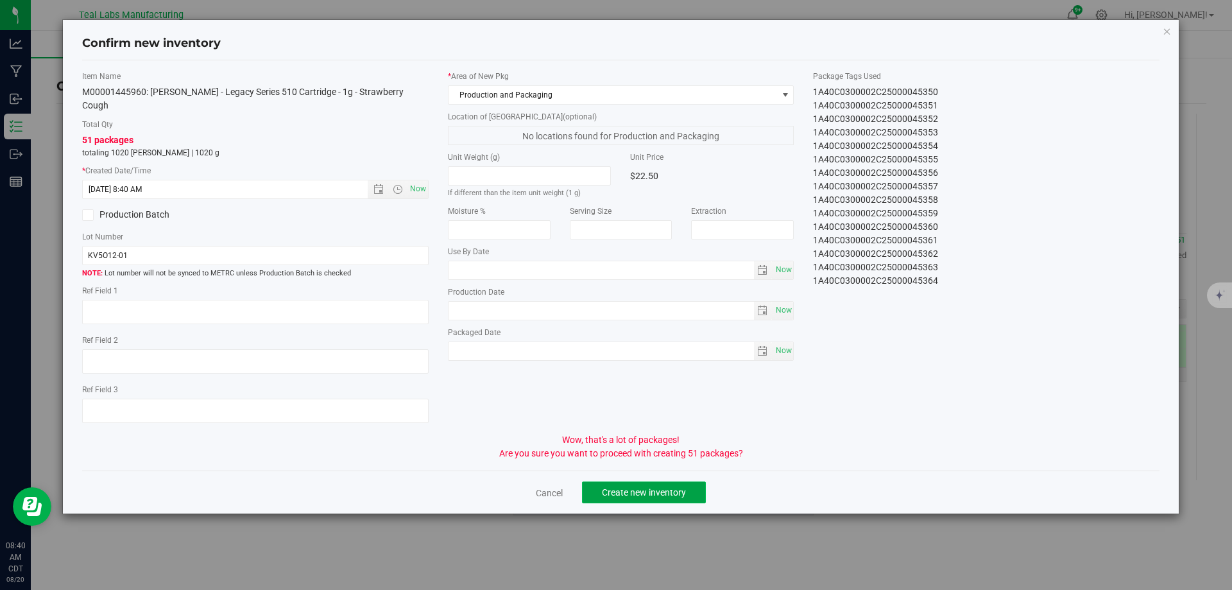
click at [678, 487] on span "Create new inventory" at bounding box center [644, 492] width 84 height 10
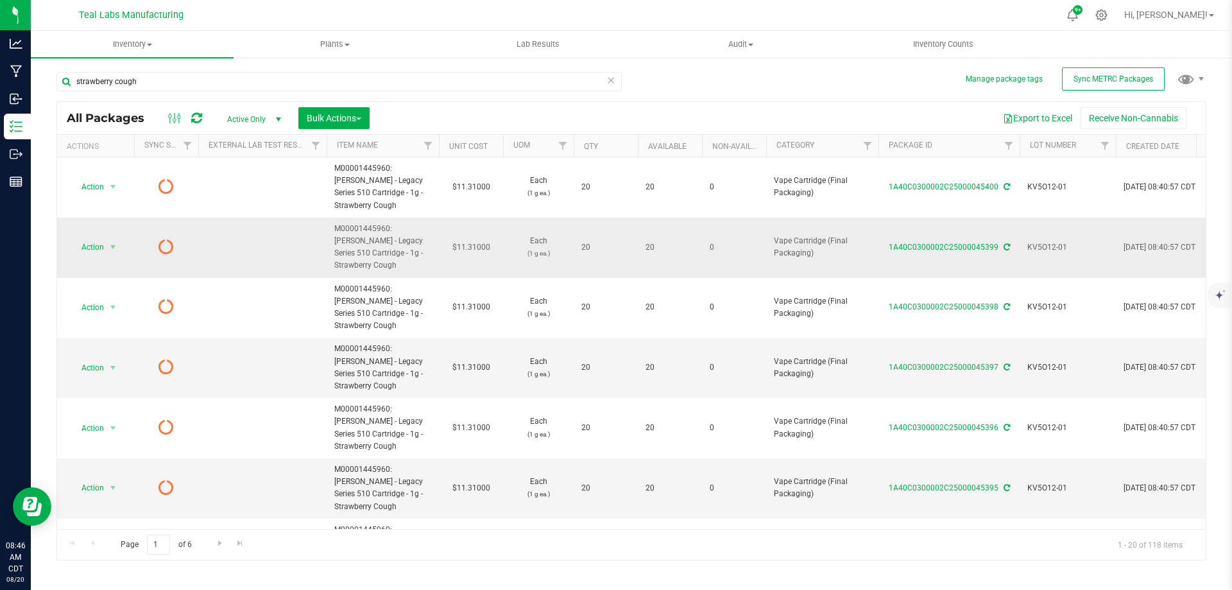
click at [1057, 241] on span "KV5O12-01" at bounding box center [1067, 247] width 81 height 12
click at [1057, 237] on input "KV5O12-01" at bounding box center [1065, 247] width 92 height 20
click at [171, 78] on input "strawberry cough" at bounding box center [338, 81] width 565 height 19
click at [171, 79] on input "strawberry cough" at bounding box center [338, 81] width 565 height 19
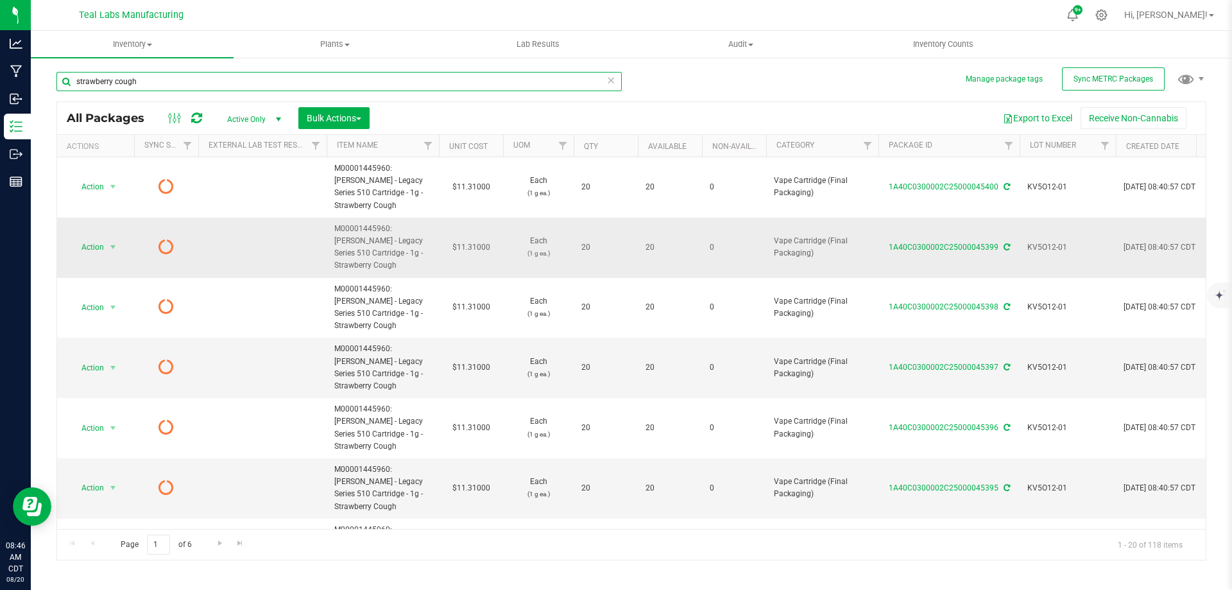
click at [171, 79] on input "strawberry cough" at bounding box center [338, 81] width 565 height 19
paste input "KV5O12-01"
type input "KV5O12-01"
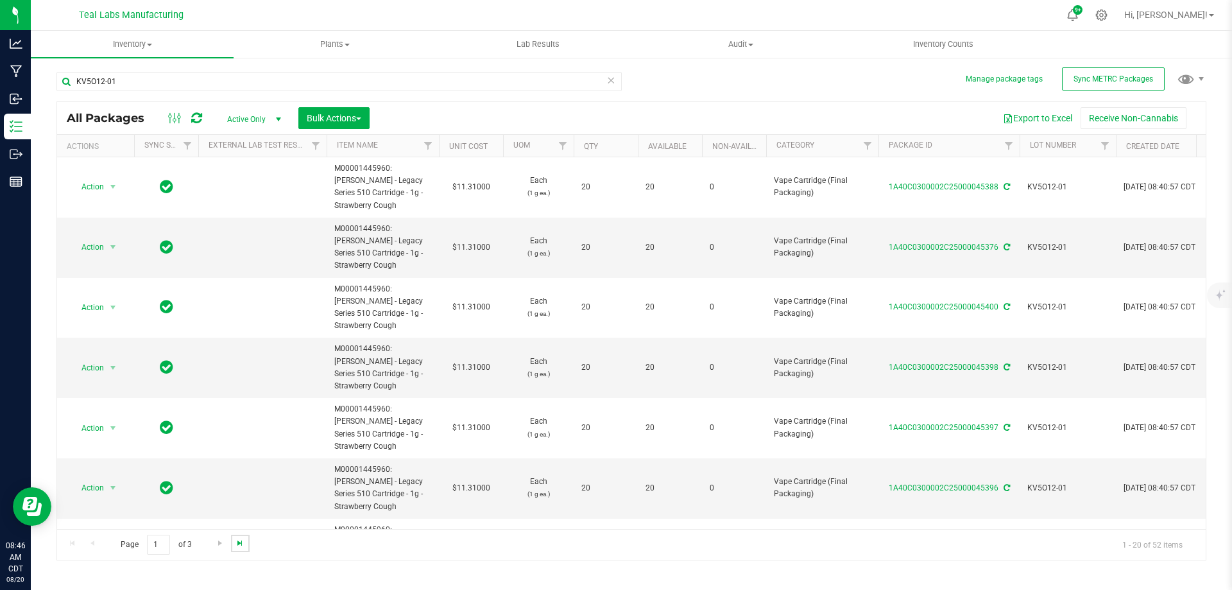
click at [239, 538] on span "Go to the last page" at bounding box center [240, 543] width 10 height 10
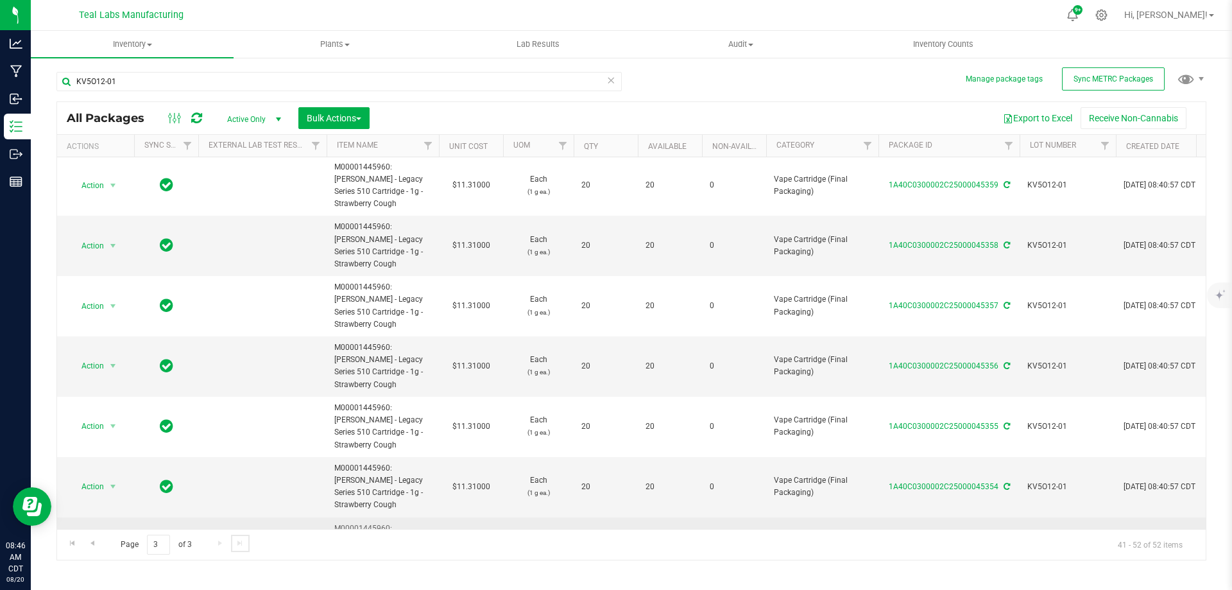
scroll to position [212, 0]
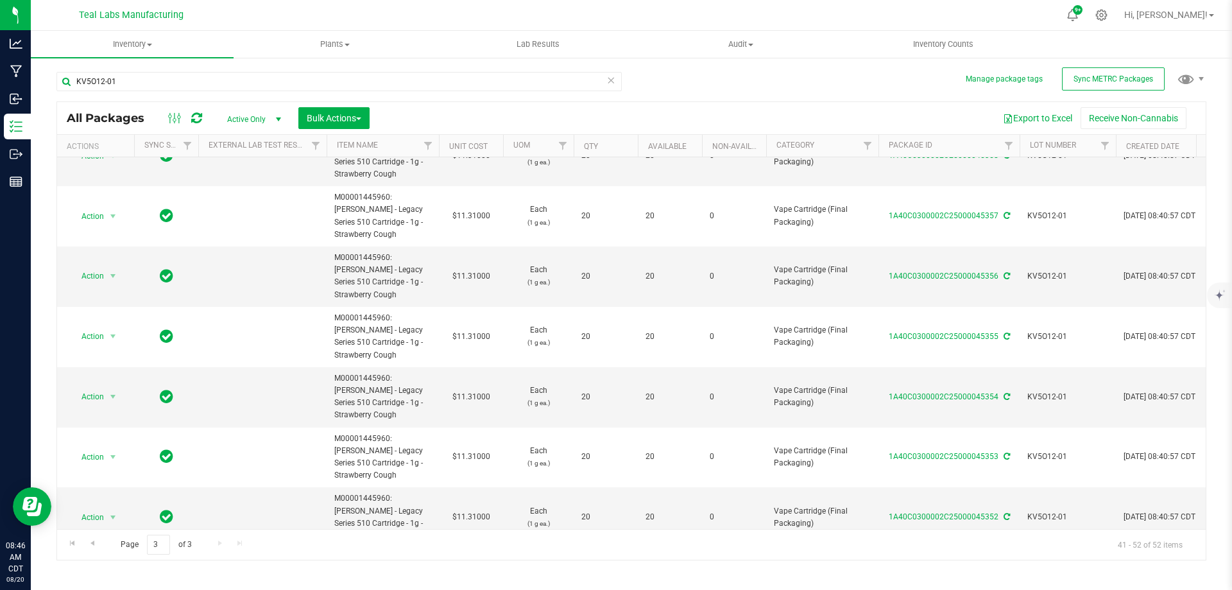
click at [103, 298] on li "Create package" at bounding box center [112, 302] width 82 height 19
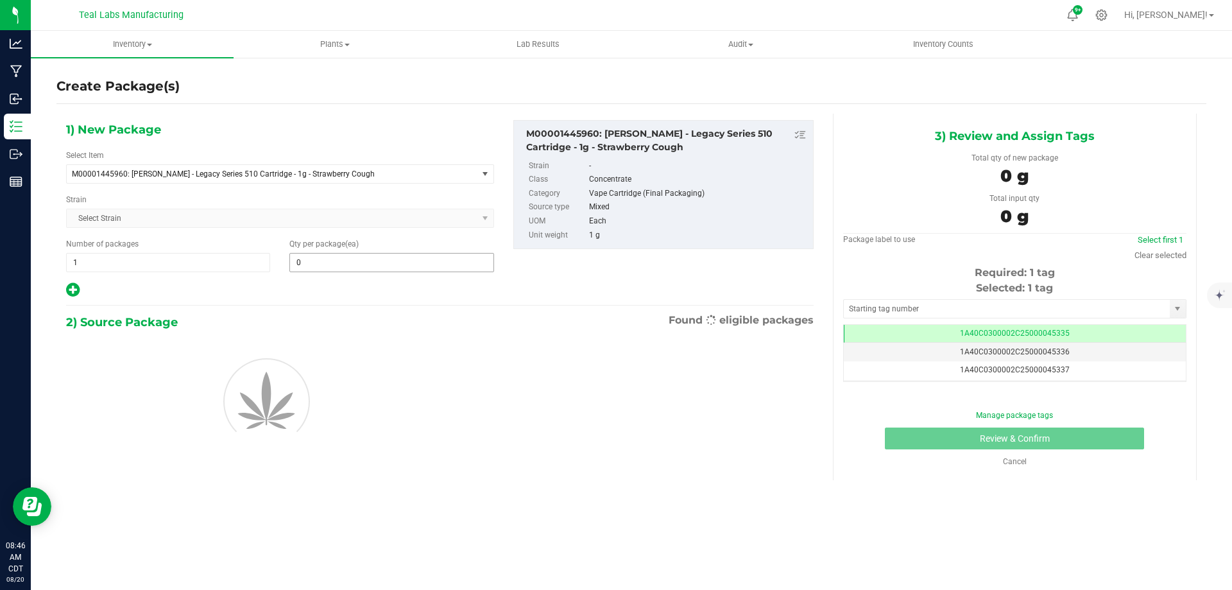
type input "0"
click at [192, 269] on span "1 1" at bounding box center [168, 262] width 204 height 19
click at [0, 0] on input "1" at bounding box center [0, 0] width 0 height 0
type input "16"
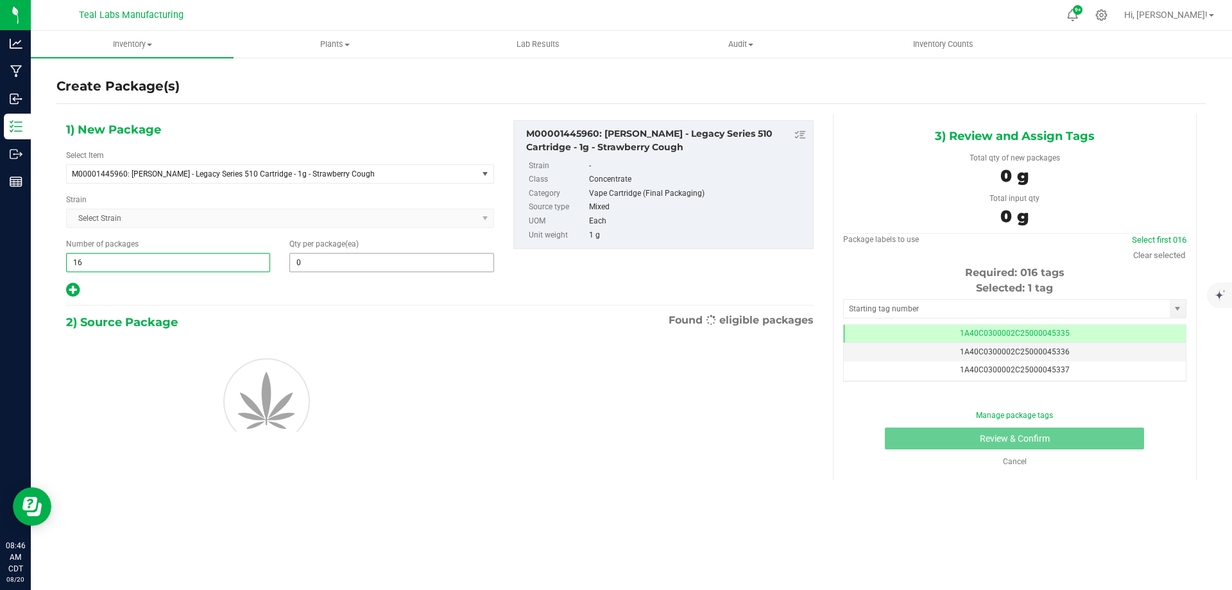
type input "16"
click at [352, 248] on div "Qty per package (ea) 0 0" at bounding box center [391, 255] width 223 height 34
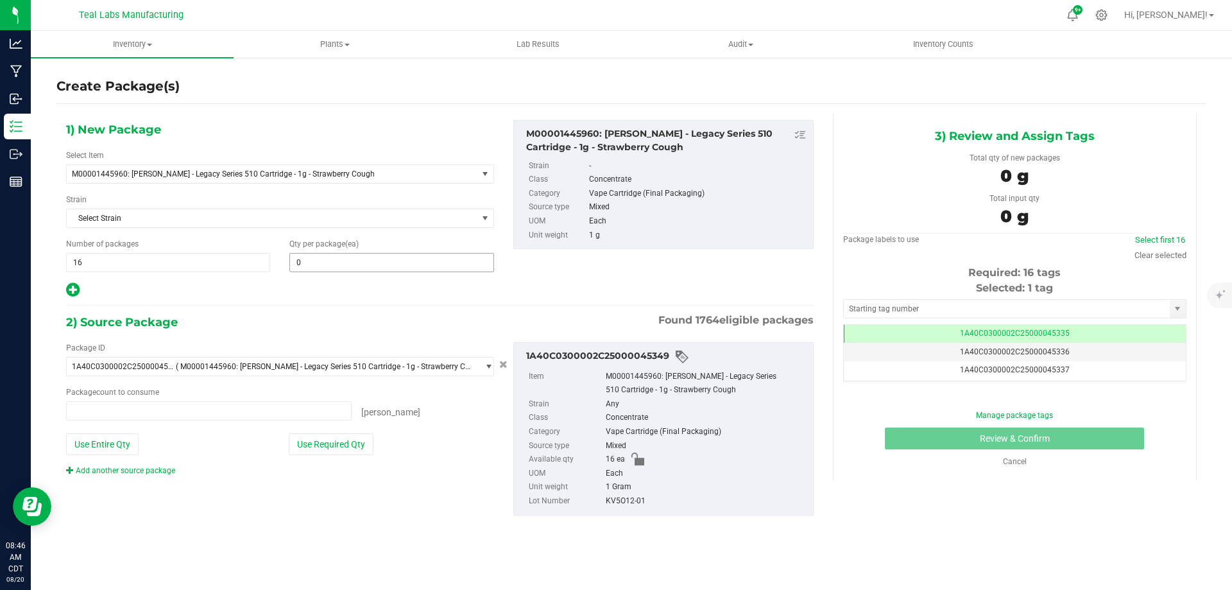
type input "0 ea"
click at [348, 261] on span at bounding box center [391, 262] width 204 height 19
click at [348, 261] on input "text" at bounding box center [391, 262] width 203 height 18
type input "1"
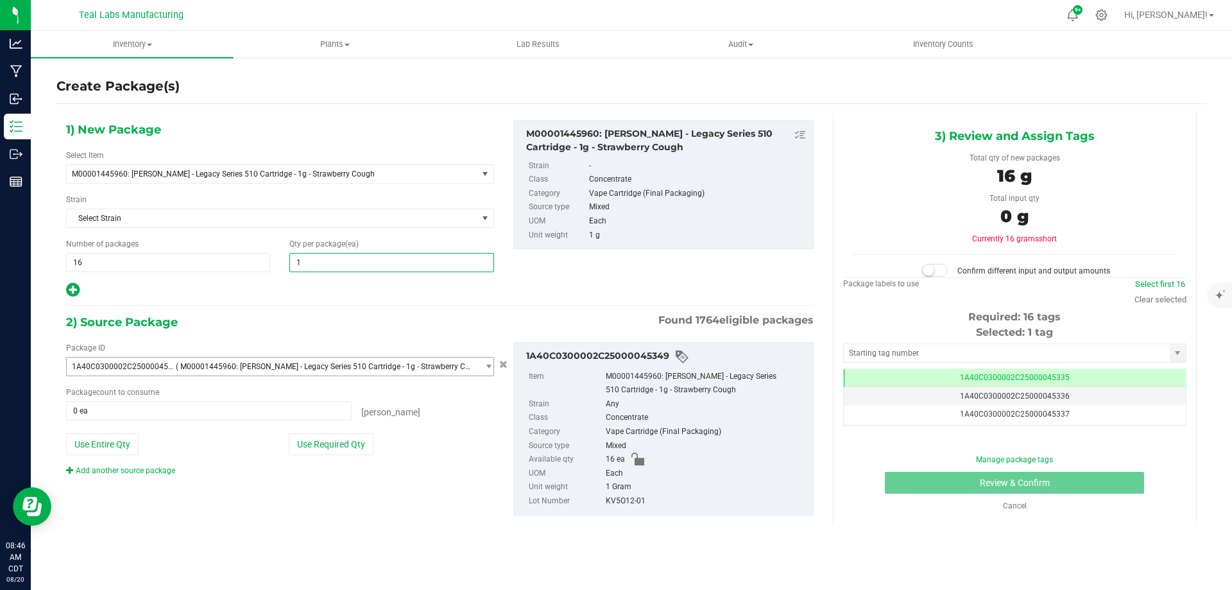
type input "1"
drag, startPoint x: 308, startPoint y: 305, endPoint x: 327, endPoint y: 373, distance: 69.9
click at [308, 305] on hr at bounding box center [440, 305] width 748 height 1
click at [347, 458] on div "Package ID 1A40C0300002C25000045349 ( M00001445960: [PERSON_NAME] - Legacy Seri…" at bounding box center [279, 409] width 447 height 134
click at [347, 453] on button "Use Required Qty" at bounding box center [331, 444] width 85 height 22
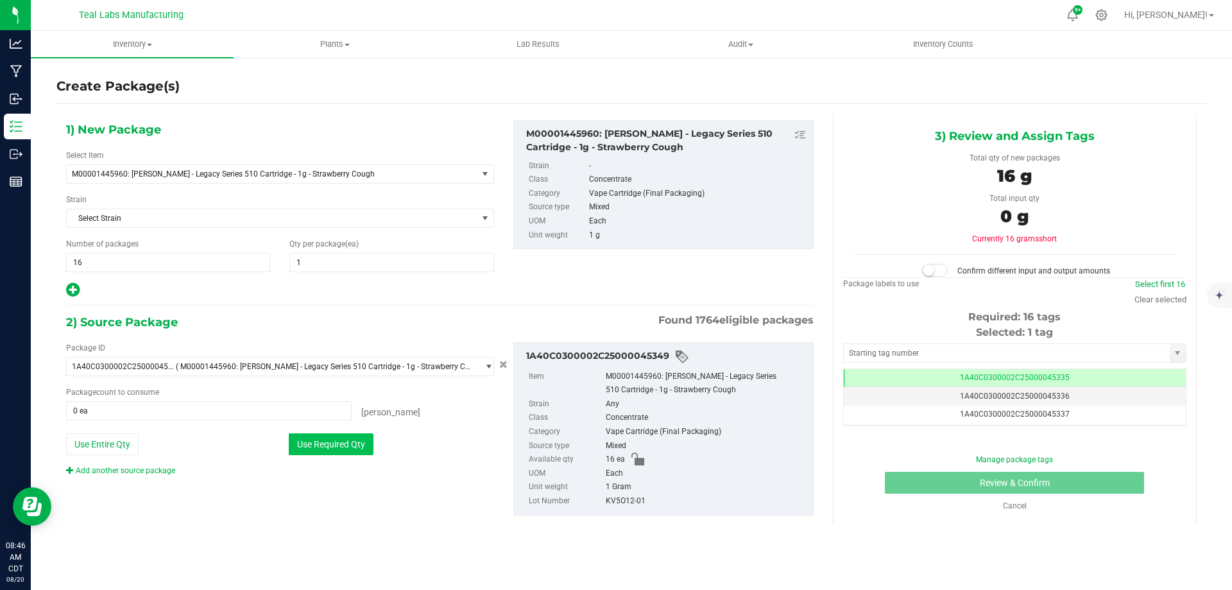
type input "16 ea"
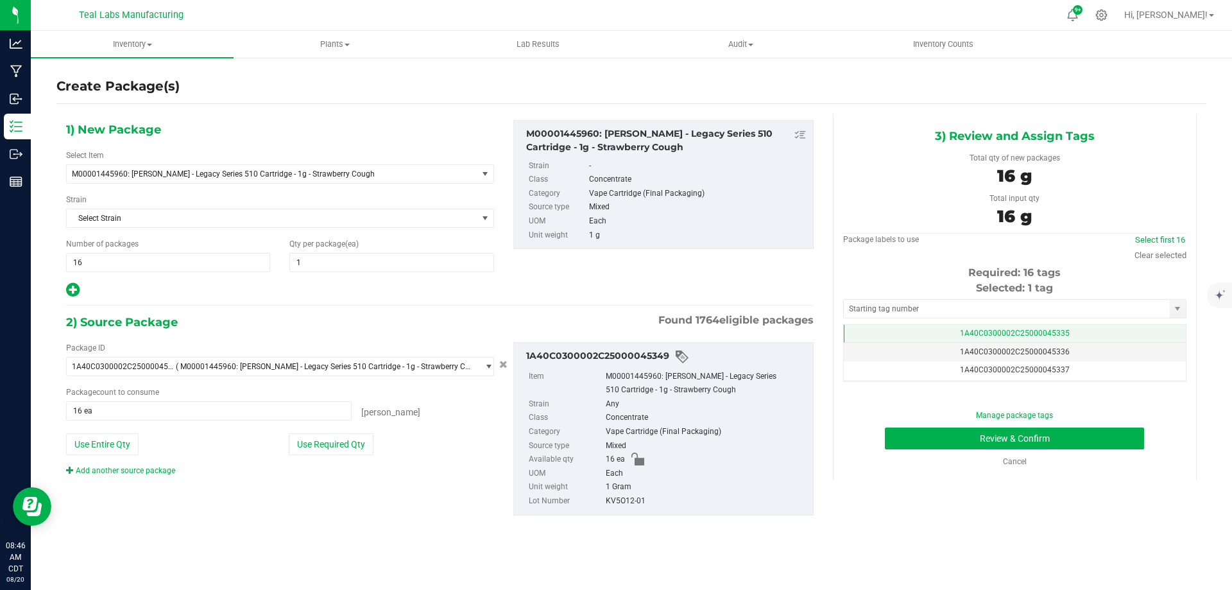
click at [1011, 334] on span "1A40C0300002C25000045335" at bounding box center [1015, 333] width 110 height 9
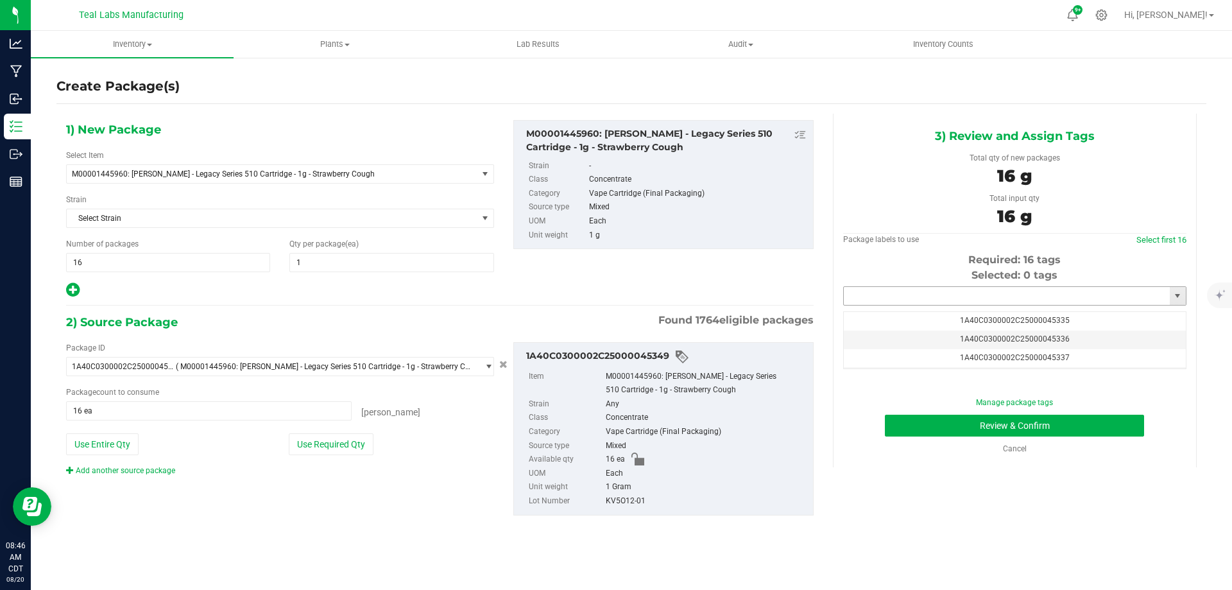
click at [900, 299] on input "text" at bounding box center [1007, 296] width 326 height 18
click at [927, 314] on li "1A40C0300002C25000045401" at bounding box center [1015, 317] width 342 height 19
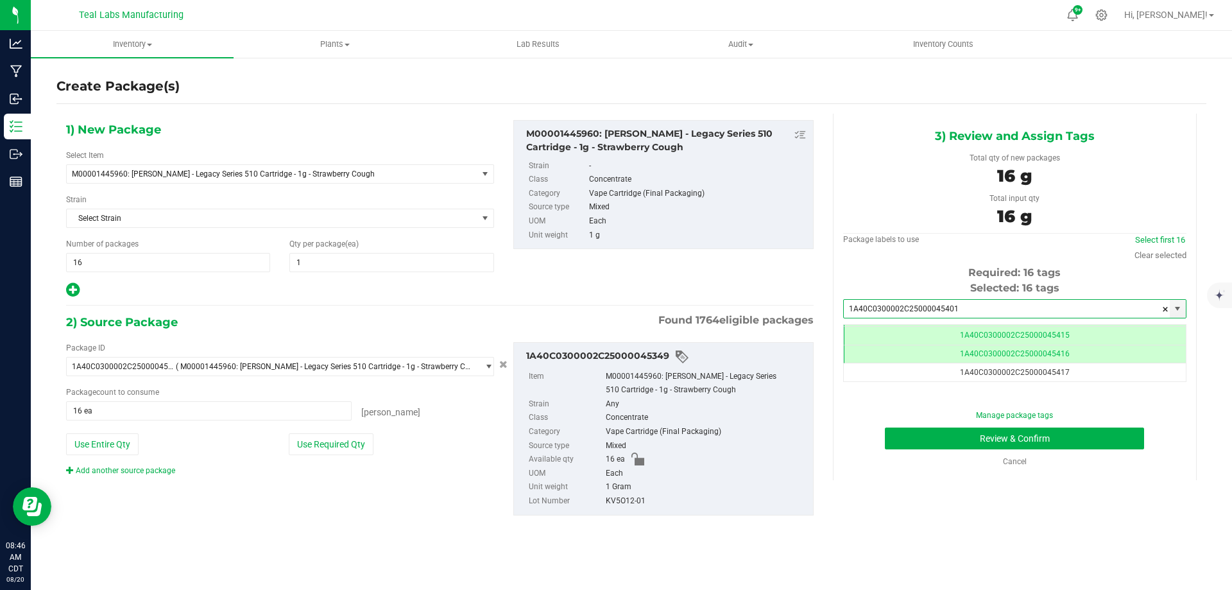
type input "1A40C0300002C25000045401"
click at [1115, 449] on div "Manage package tags Review & Confirm Cancel" at bounding box center [1015, 438] width 324 height 58
click at [1113, 445] on button "Review & Confirm" at bounding box center [1014, 438] width 259 height 22
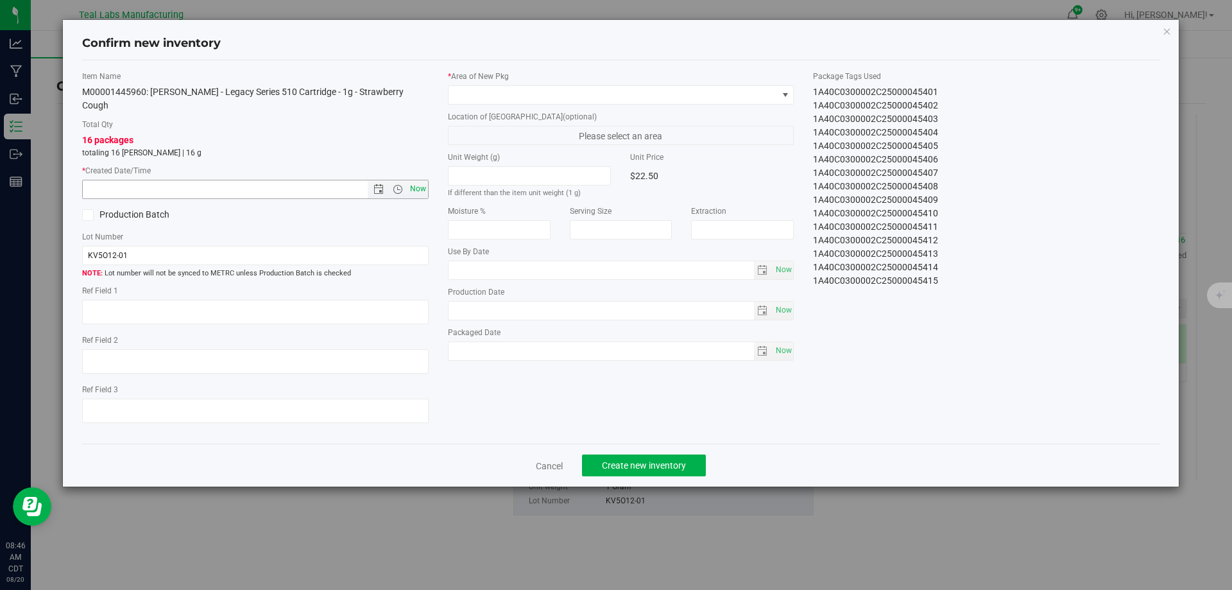
click at [417, 180] on span "Now" at bounding box center [418, 189] width 22 height 19
type input "[DATE] 8:46 AM"
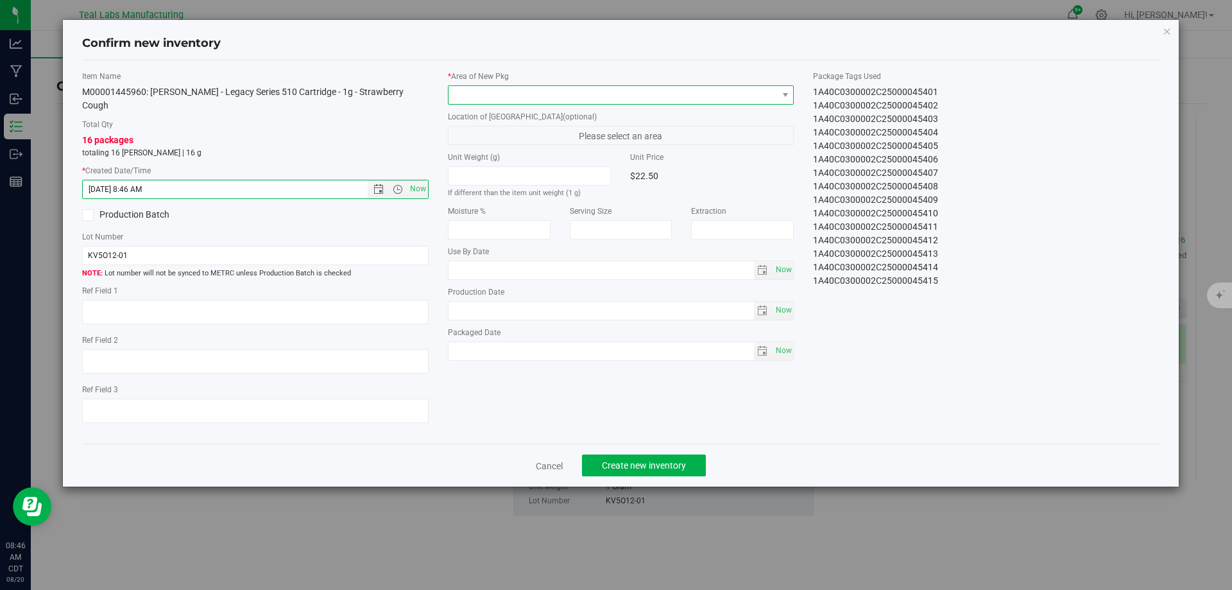
click at [525, 96] on span at bounding box center [613, 95] width 329 height 18
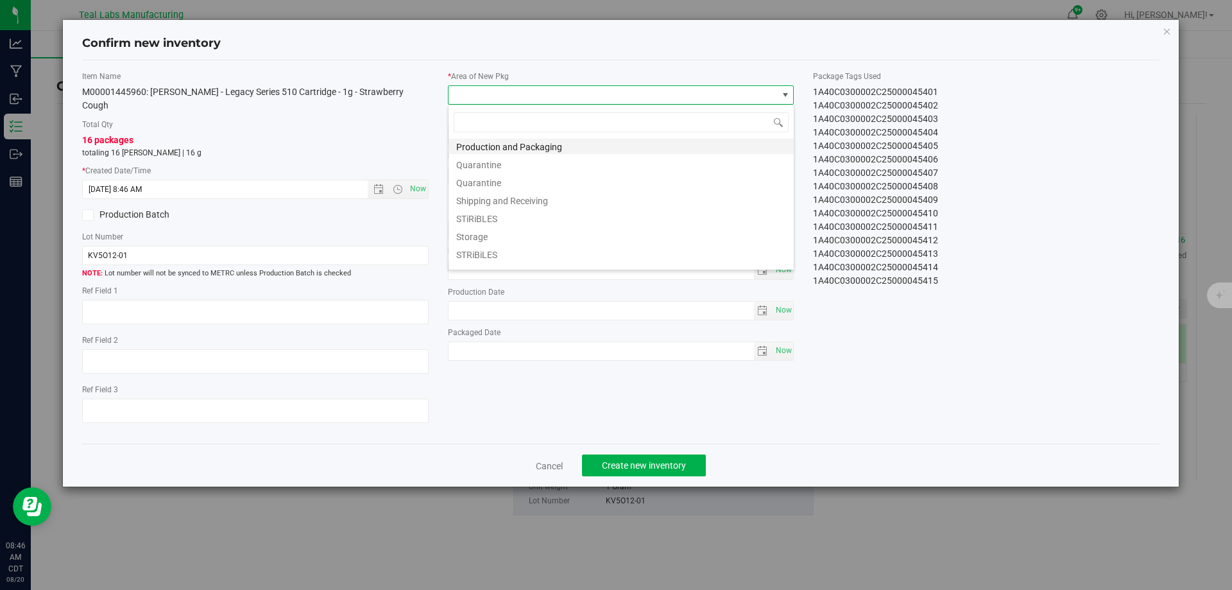
click at [550, 151] on li "Production and Packaging" at bounding box center [621, 145] width 345 height 18
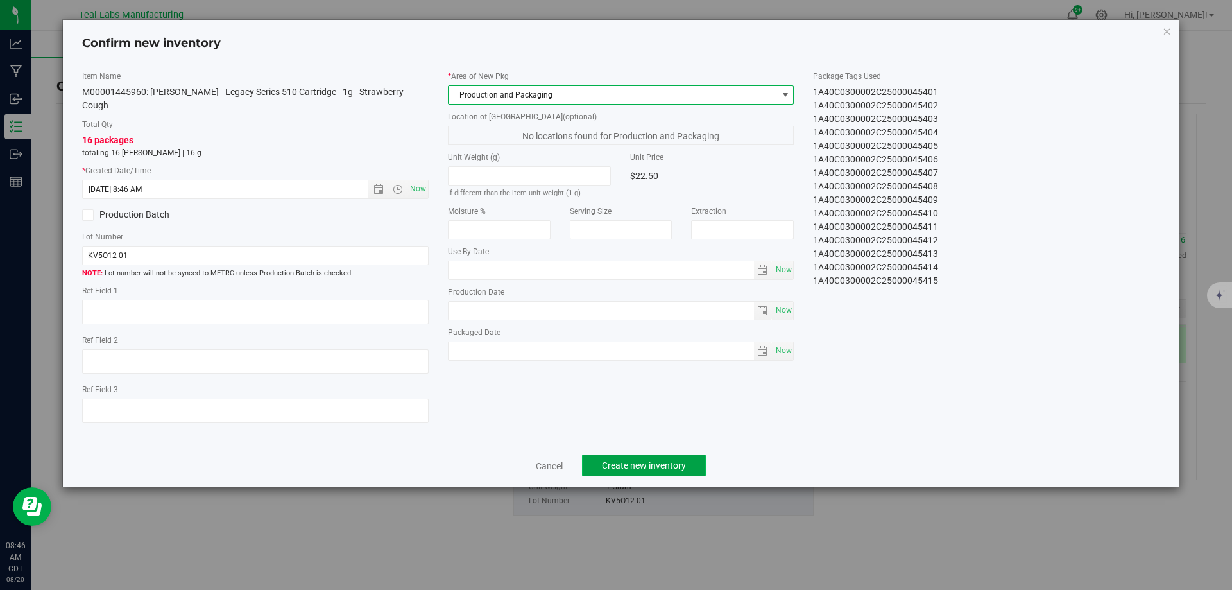
click at [651, 460] on span "Create new inventory" at bounding box center [644, 465] width 84 height 10
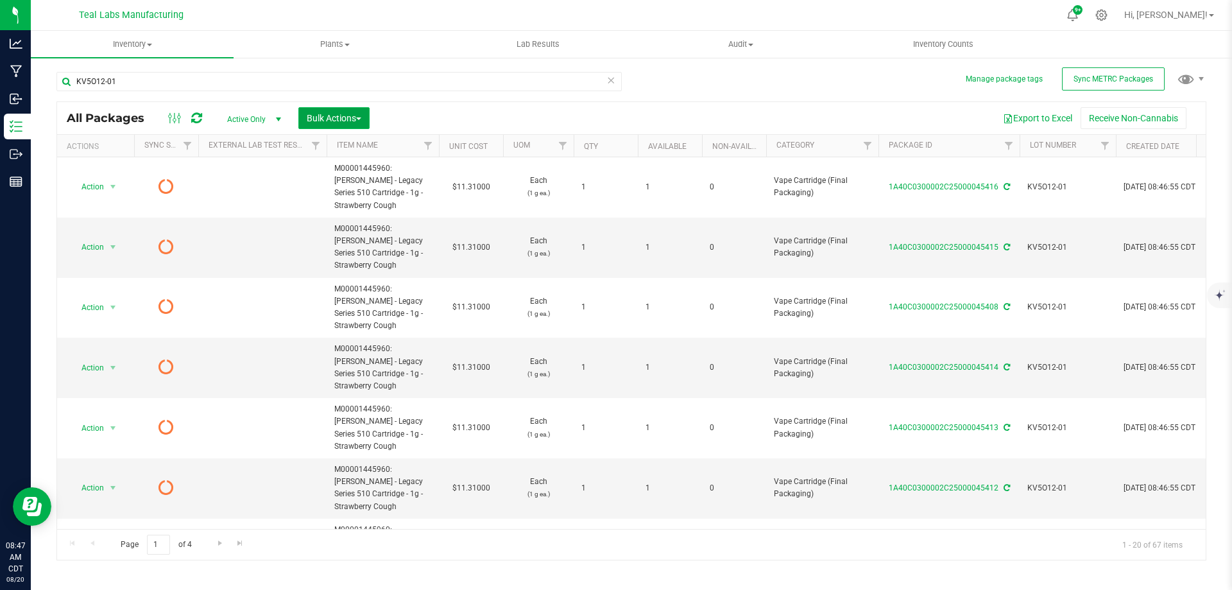
click at [339, 116] on span "Bulk Actions" at bounding box center [334, 118] width 55 height 10
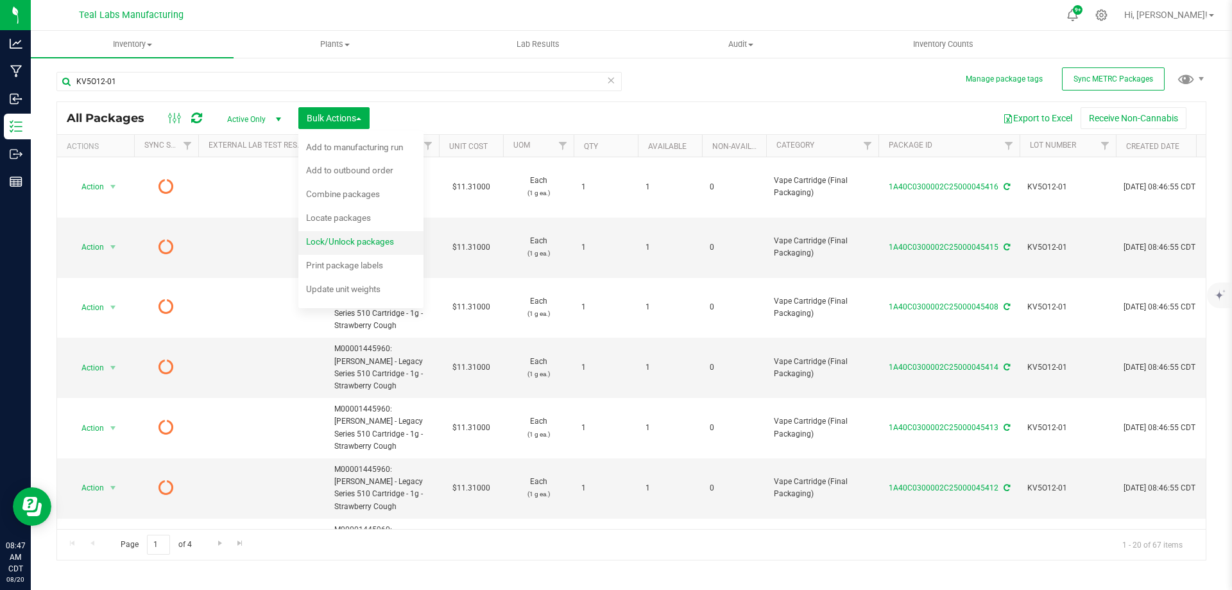
click at [330, 241] on span "Lock/Unlock packages" at bounding box center [350, 241] width 88 height 10
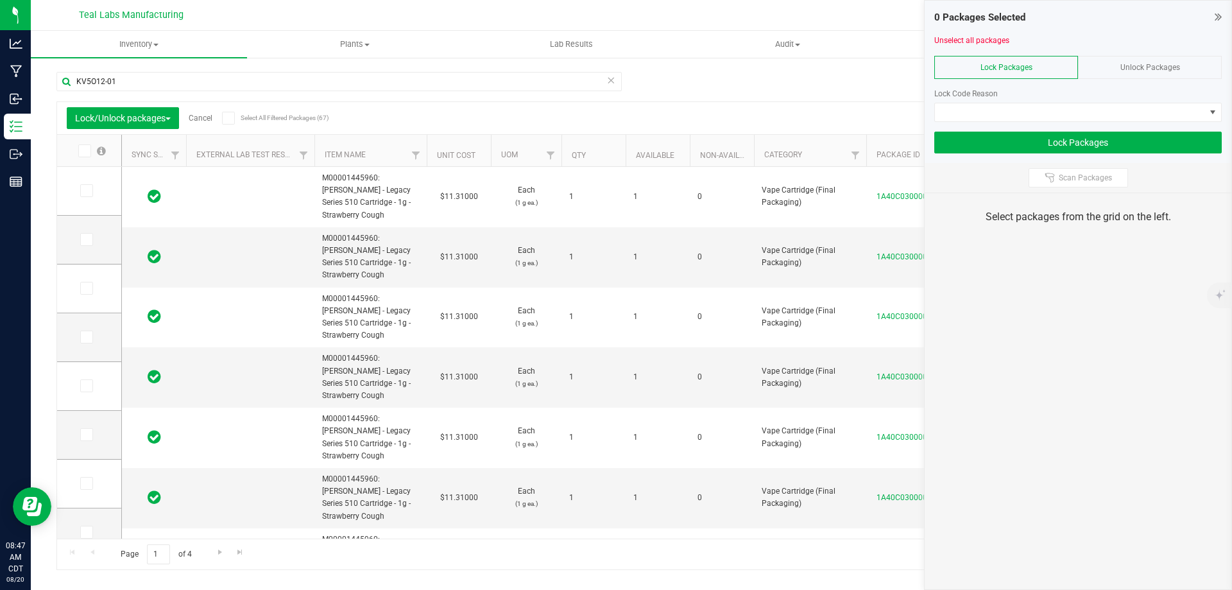
click at [227, 118] on icon at bounding box center [228, 118] width 8 height 0
click at [0, 0] on input "Select All Filtered Packages (67)" at bounding box center [0, 0] width 0 height 0
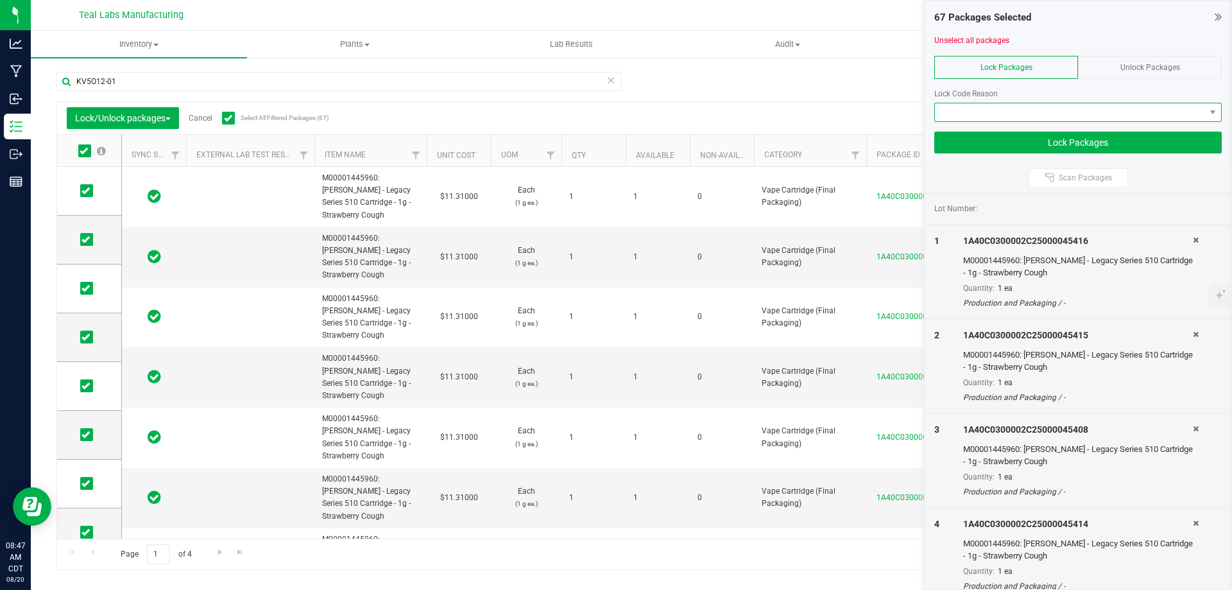
click at [1044, 108] on span at bounding box center [1070, 112] width 270 height 18
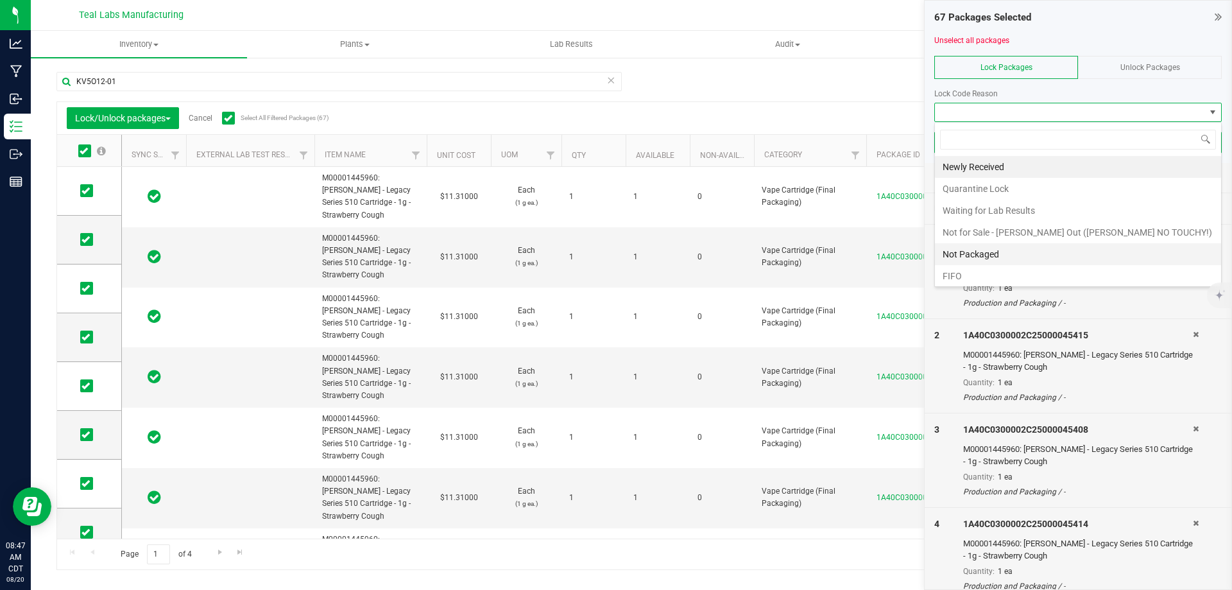
click at [972, 250] on li "Not Packaged" at bounding box center [1078, 254] width 286 height 22
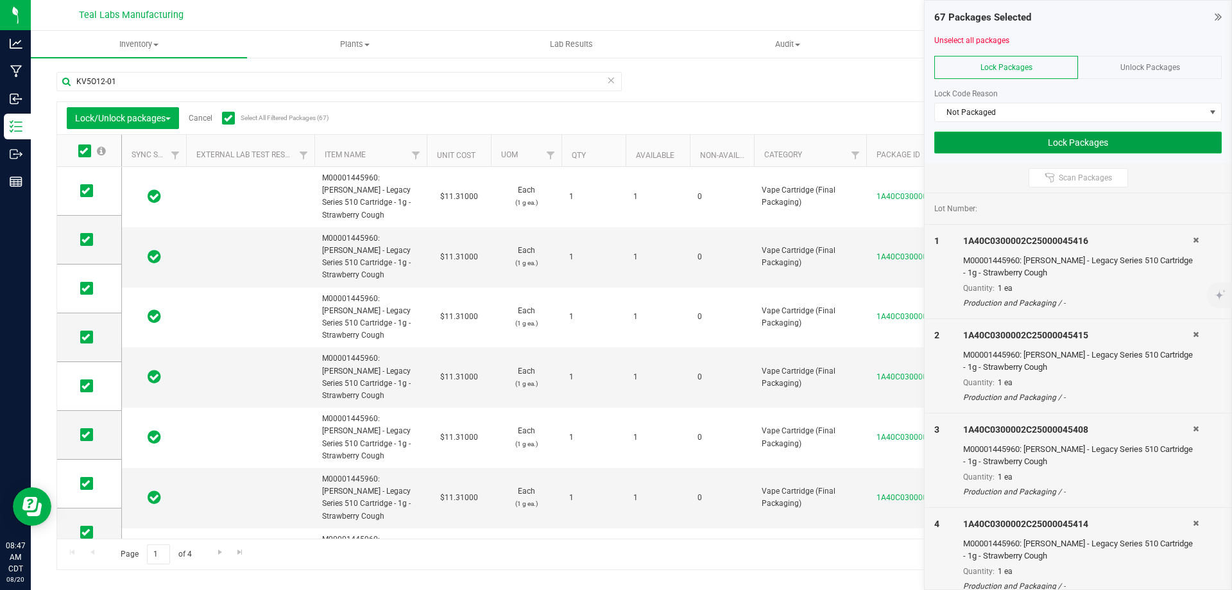
click at [1059, 139] on button "Lock Packages" at bounding box center [1077, 143] width 287 height 22
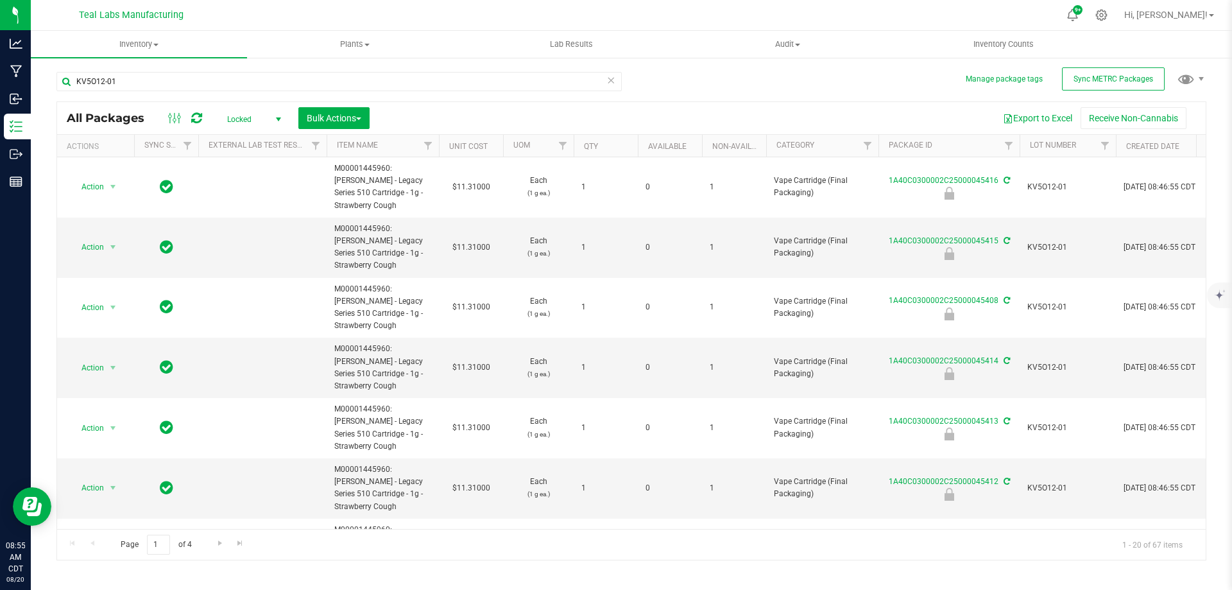
click at [810, 103] on div "All Packages Locked Active Only Lab Samples Locked All External Internal Bulk A…" at bounding box center [631, 118] width 1149 height 32
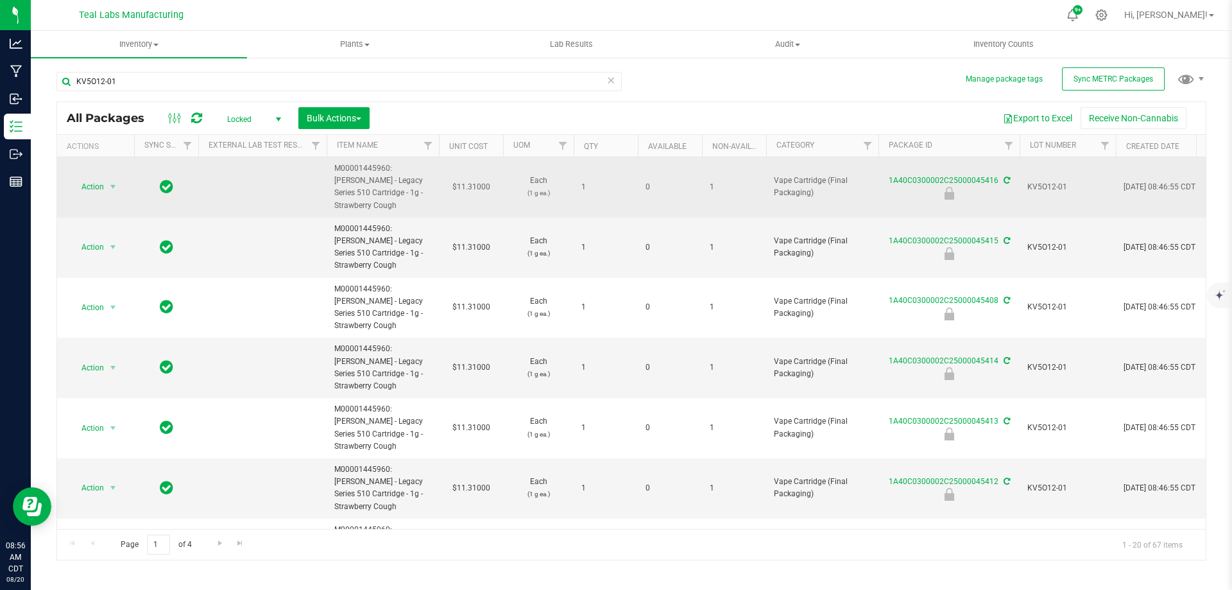
click at [358, 169] on span "M00001445960: [PERSON_NAME] - Legacy Series 510 Cartridge - 1g - Strawberry Cou…" at bounding box center [382, 186] width 97 height 49
